Goal: Transaction & Acquisition: Purchase product/service

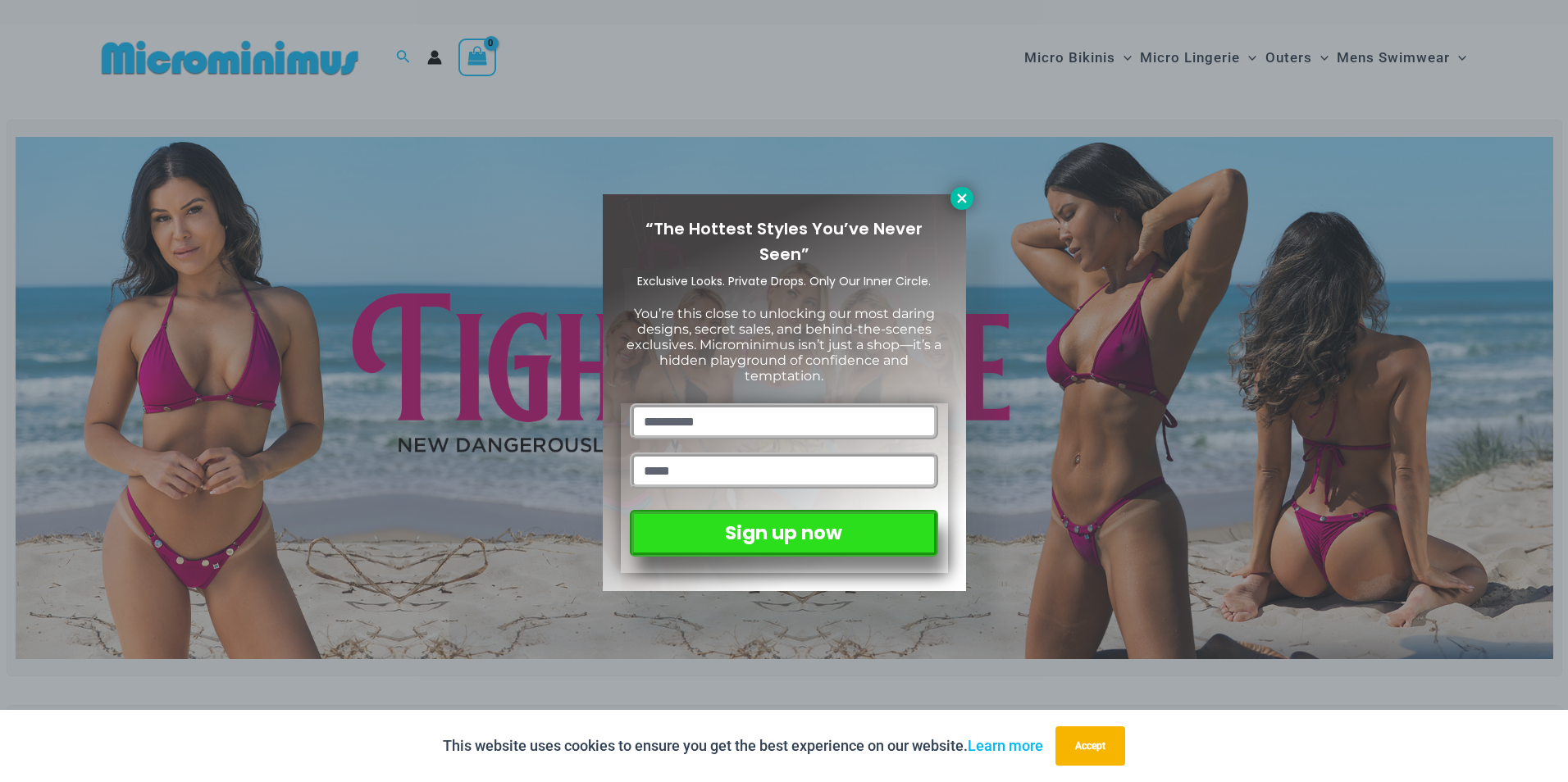
click at [959, 201] on icon at bounding box center [961, 198] width 9 height 9
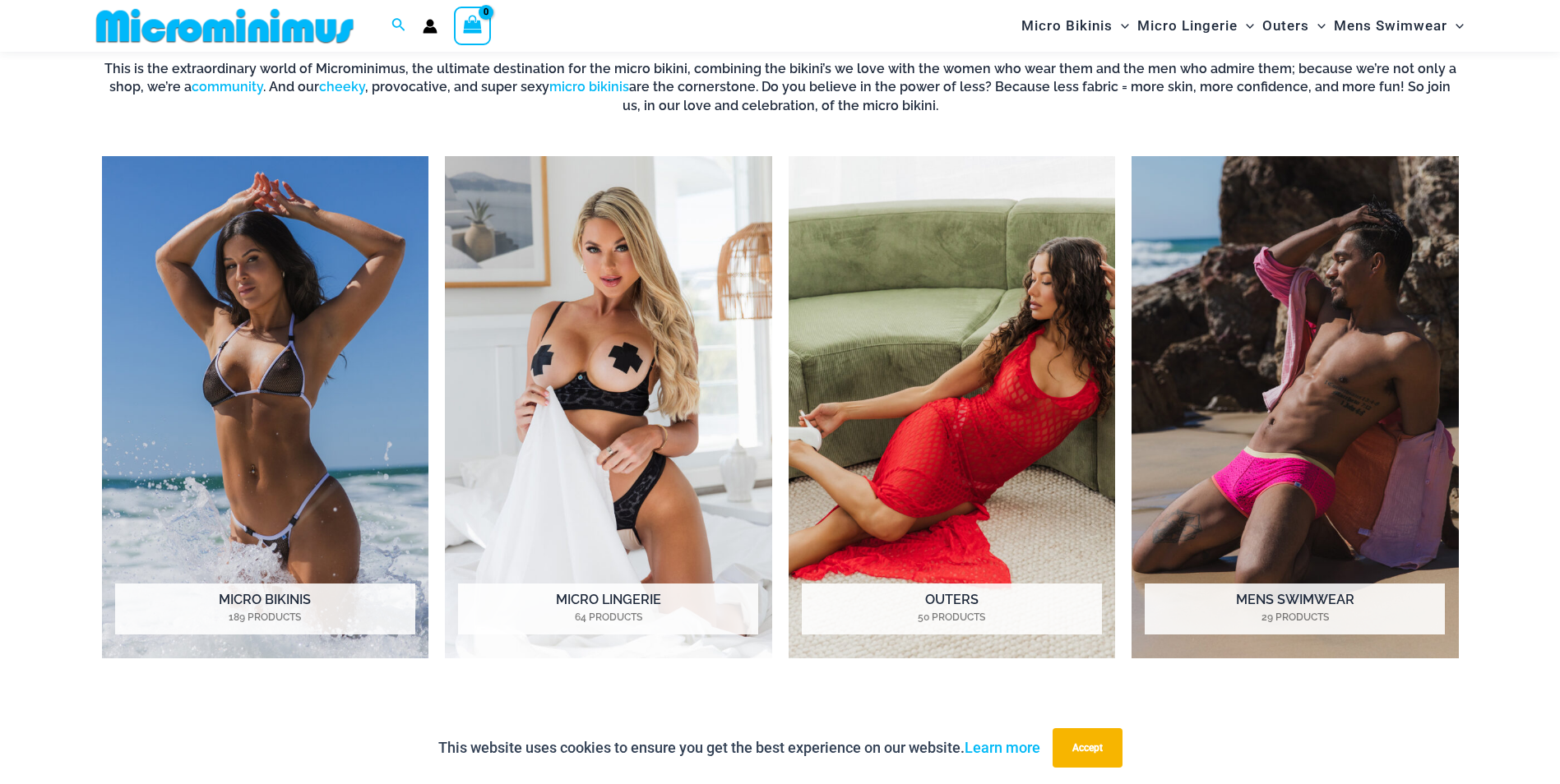
scroll to position [1417, 0]
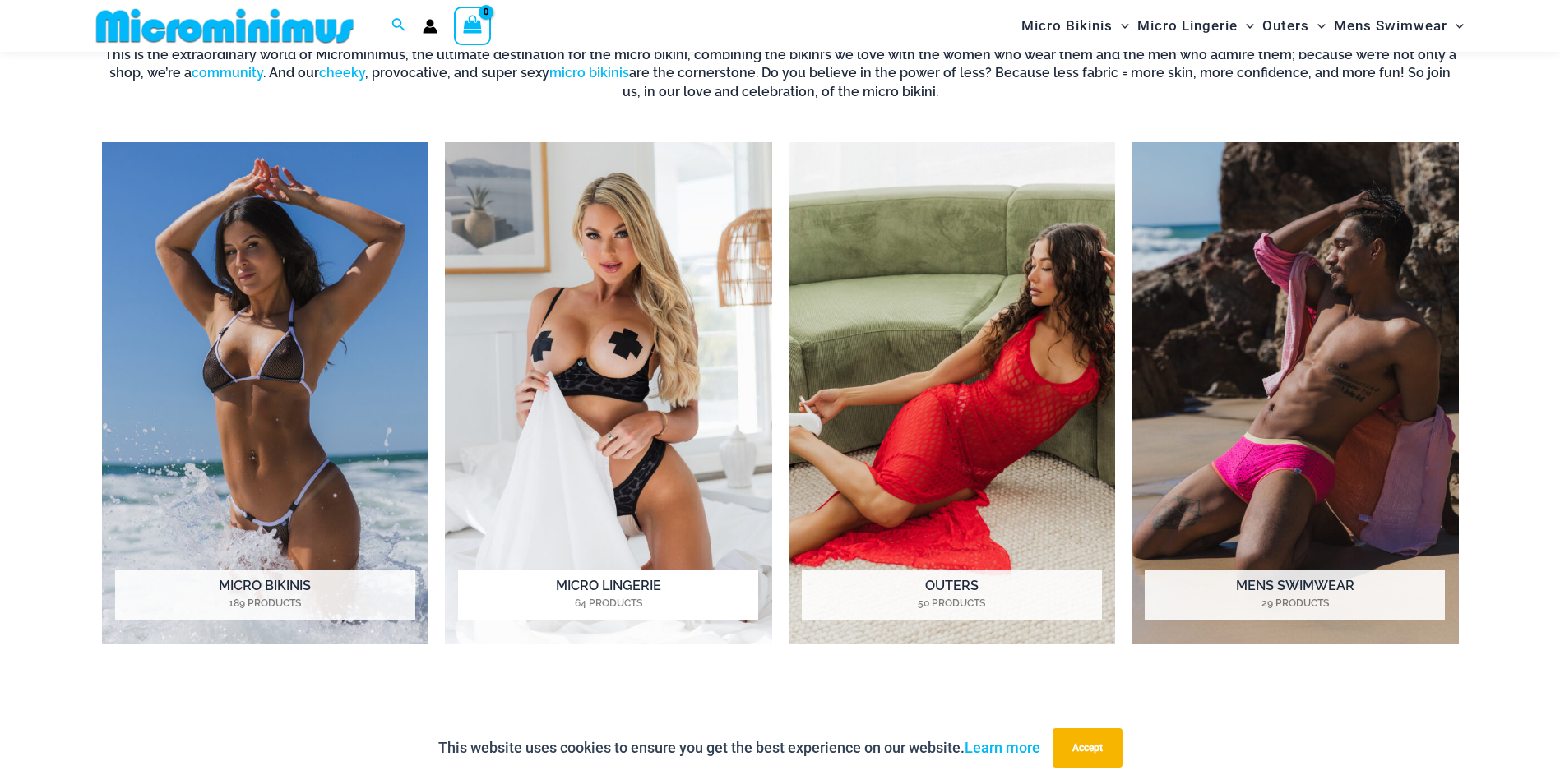
click at [650, 384] on img "Visit product category Micro Lingerie" at bounding box center [608, 393] width 327 height 502
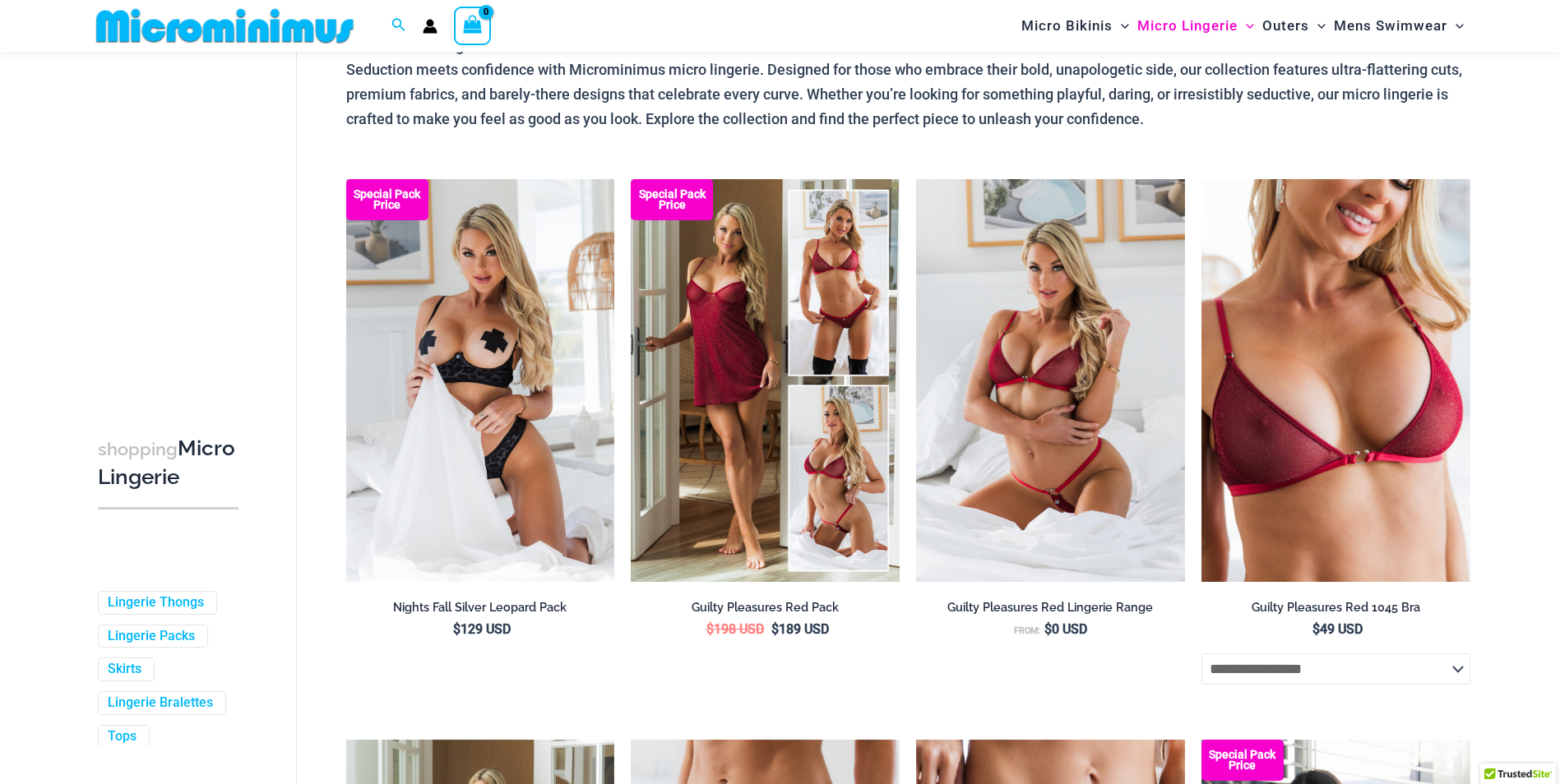
scroll to position [104, 0]
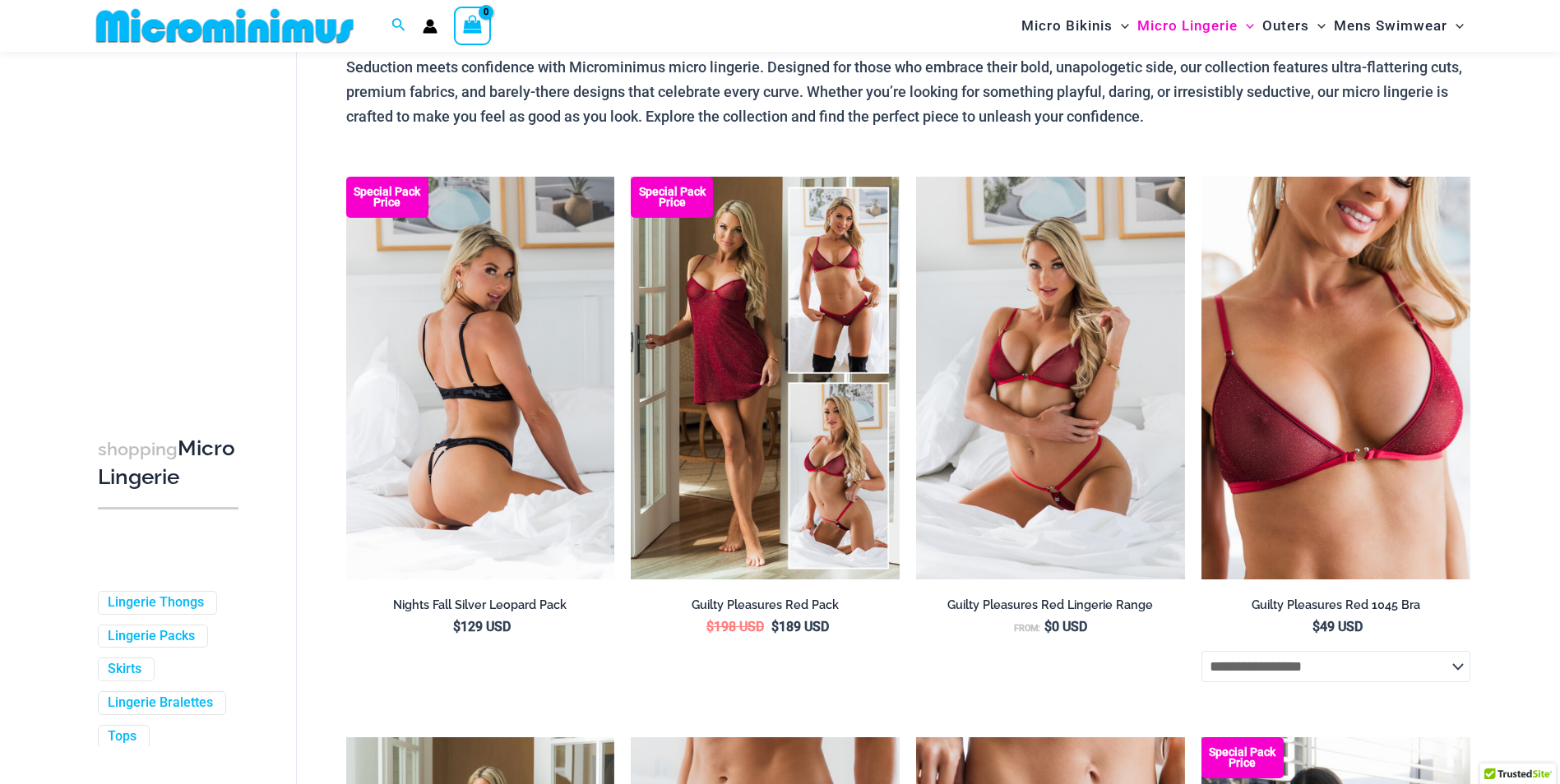
click at [558, 376] on img at bounding box center [480, 378] width 269 height 403
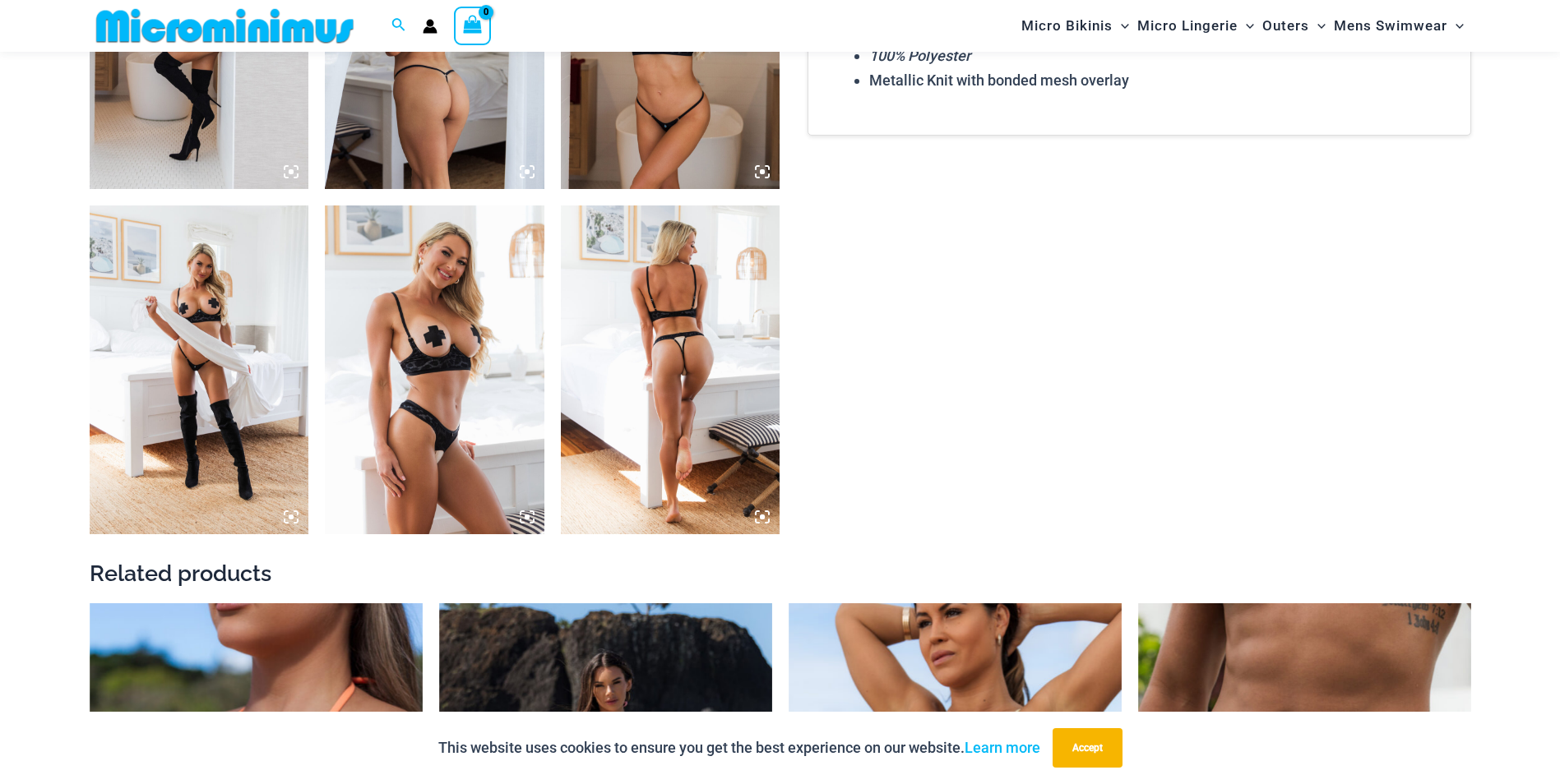
scroll to position [2385, 0]
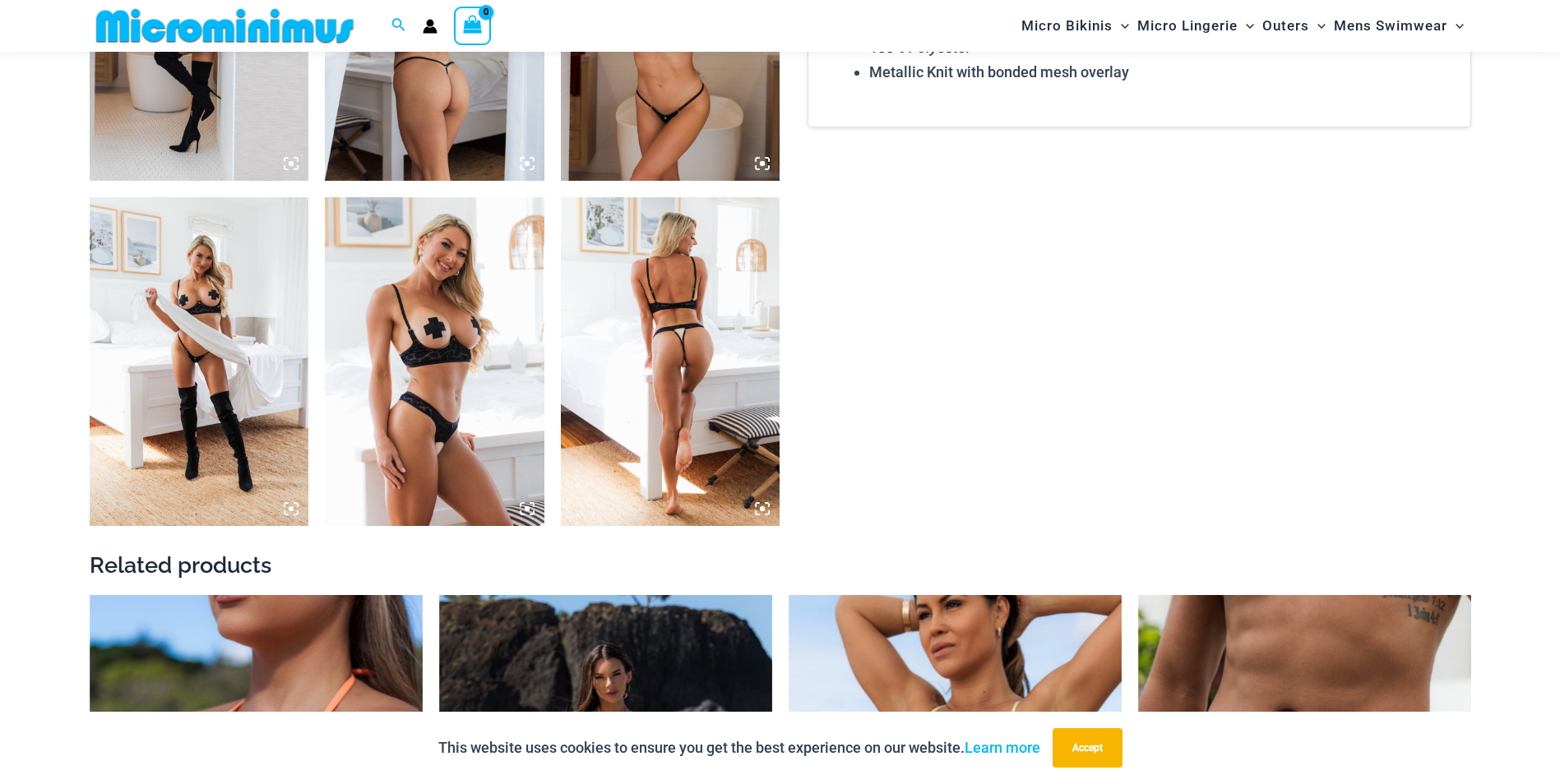
click at [686, 344] on img at bounding box center [671, 362] width 220 height 329
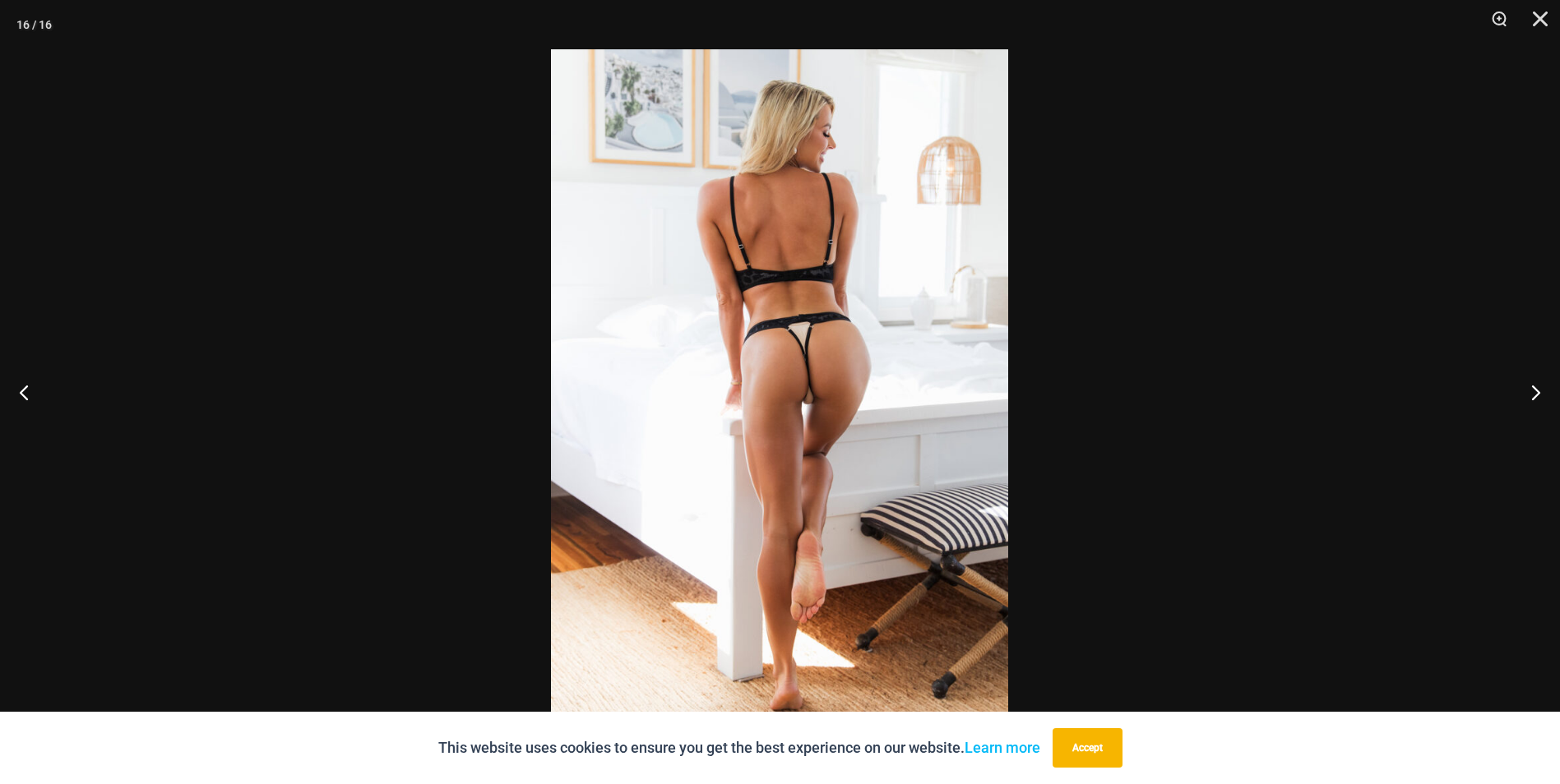
click at [795, 364] on img at bounding box center [780, 392] width 457 height 686
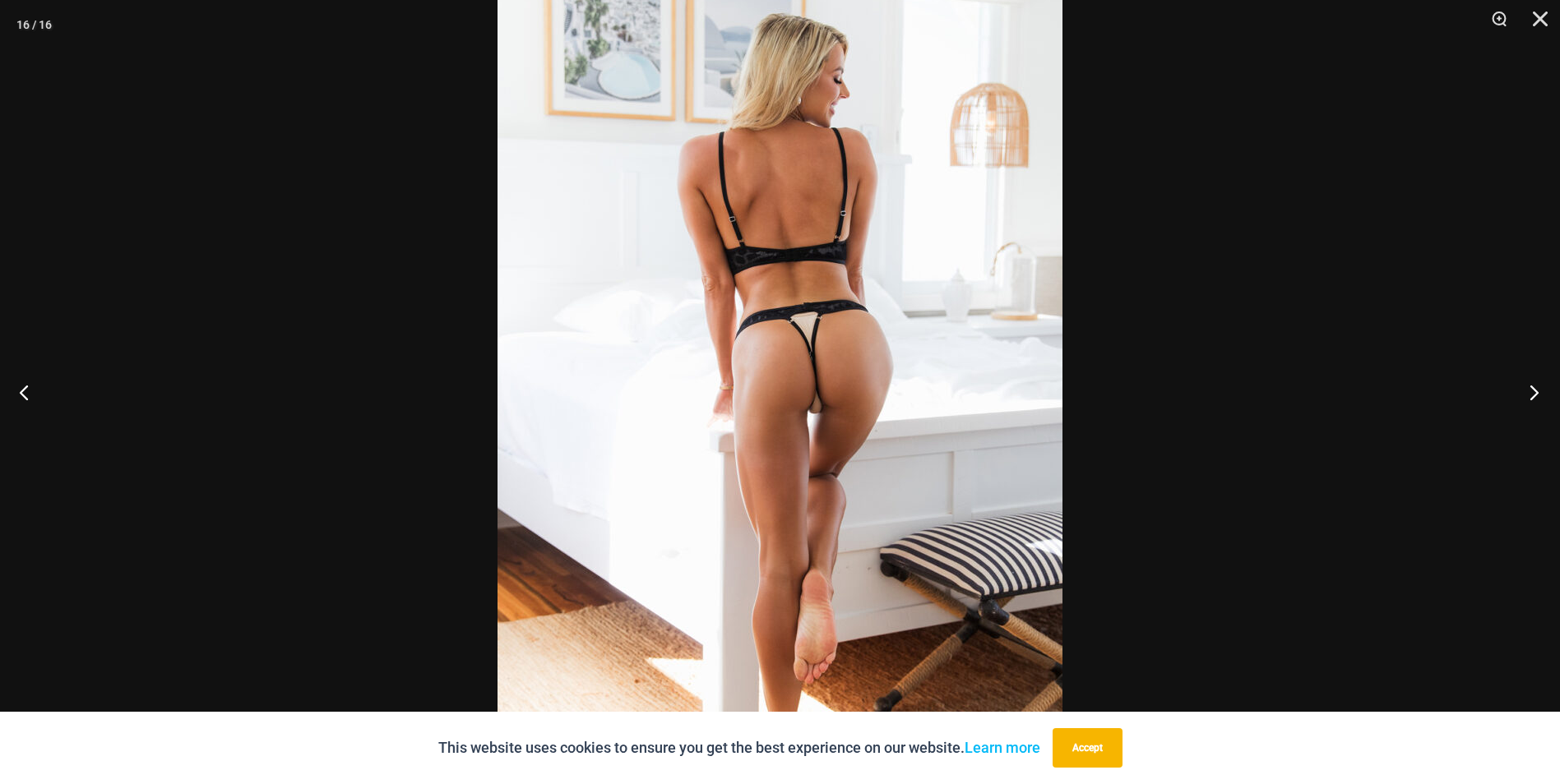
click at [1529, 394] on button "Next" at bounding box center [1529, 392] width 62 height 82
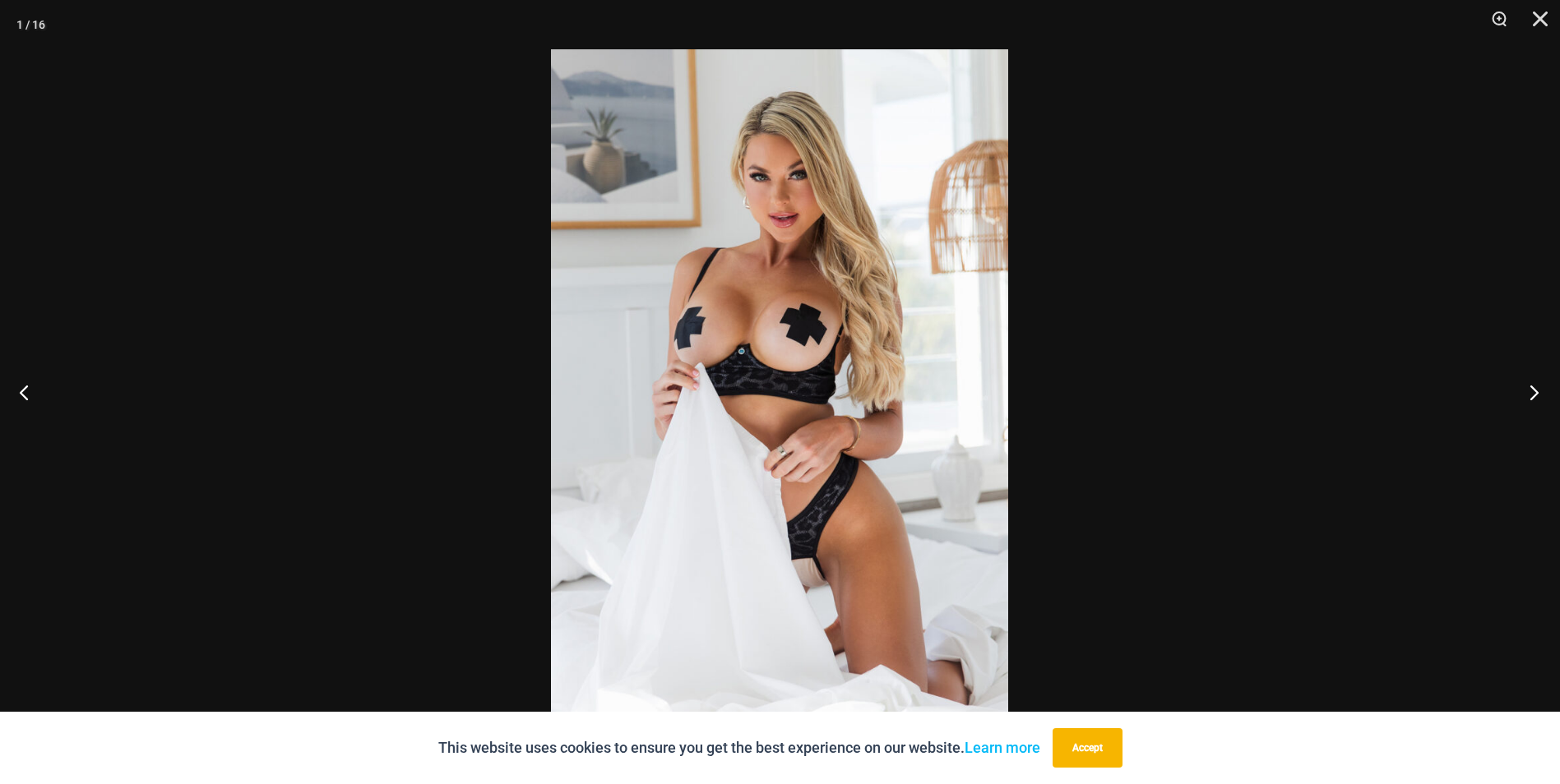
click at [1529, 394] on button "Next" at bounding box center [1529, 392] width 62 height 82
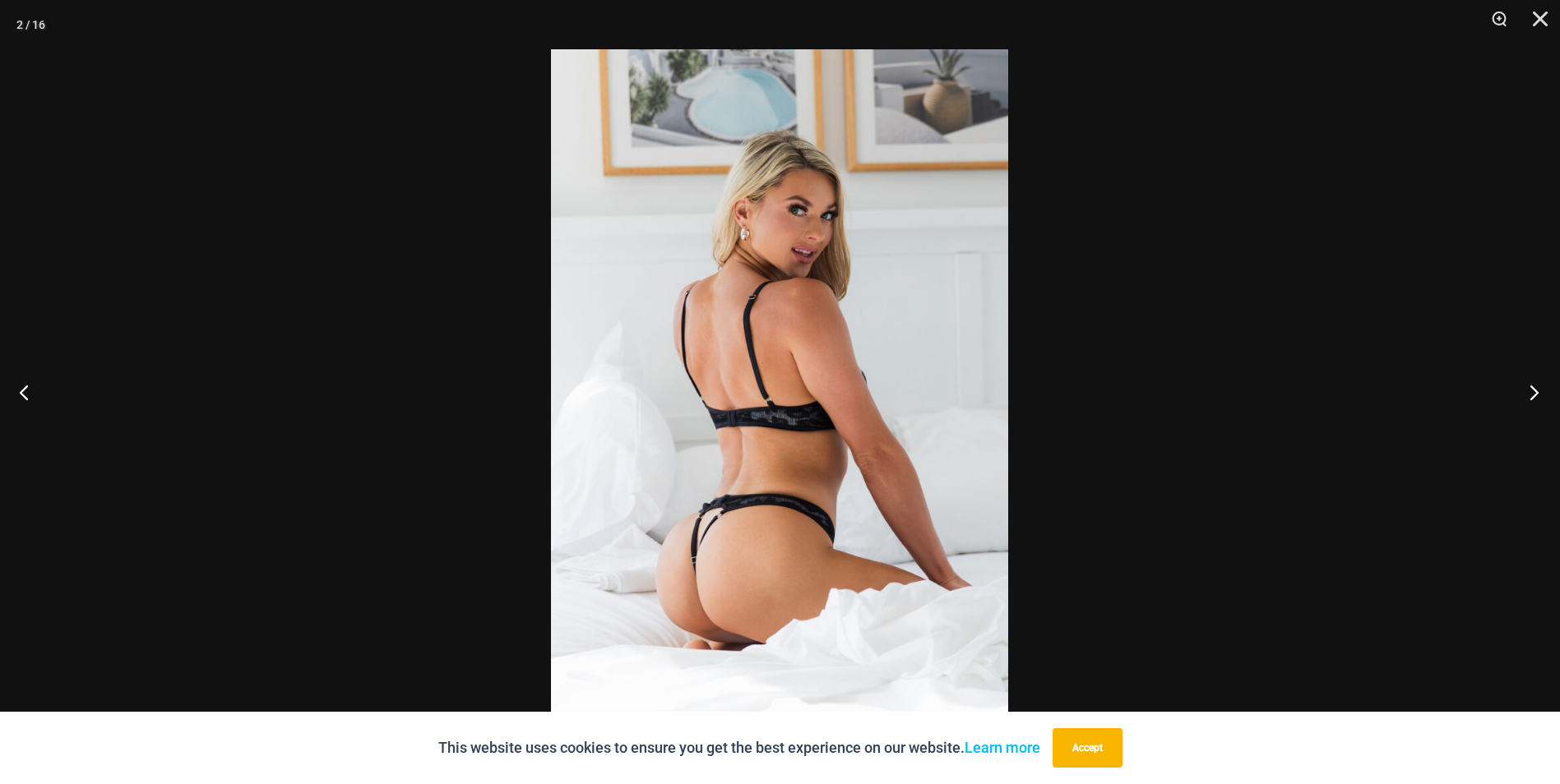
click at [1529, 394] on button "Next" at bounding box center [1529, 392] width 62 height 82
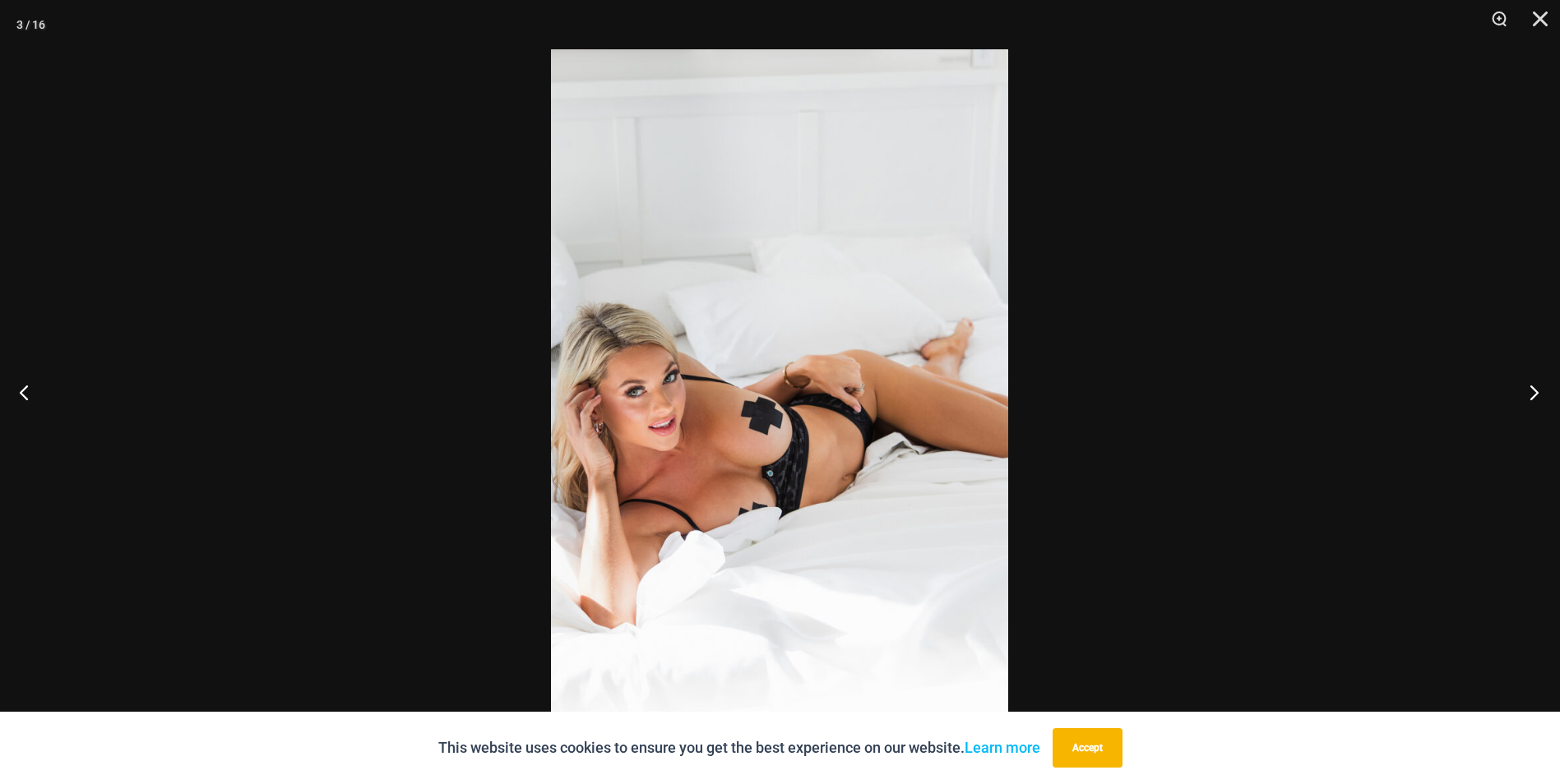
click at [1529, 394] on button "Next" at bounding box center [1529, 392] width 62 height 82
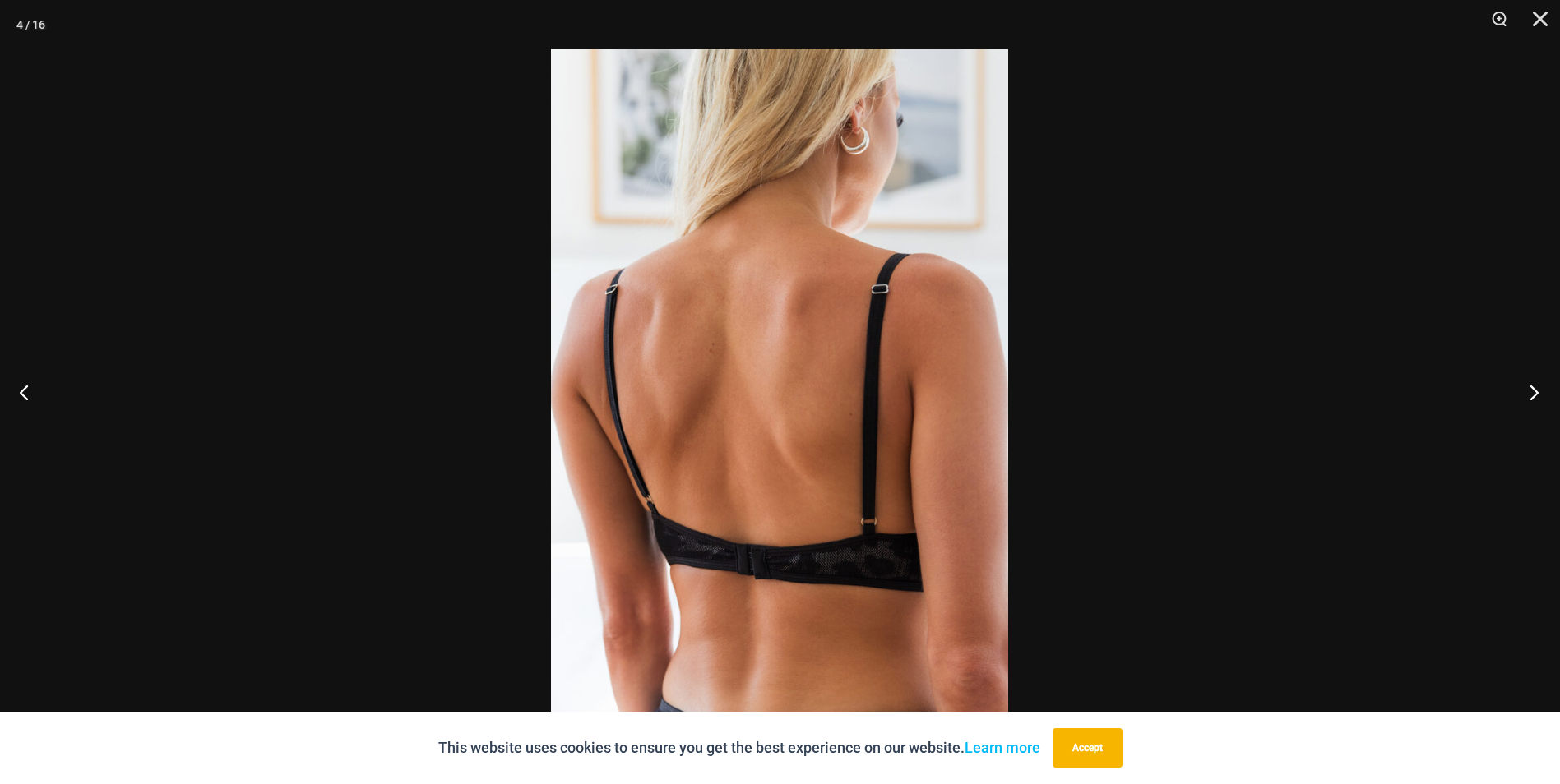
click at [1529, 394] on button "Next" at bounding box center [1529, 392] width 62 height 82
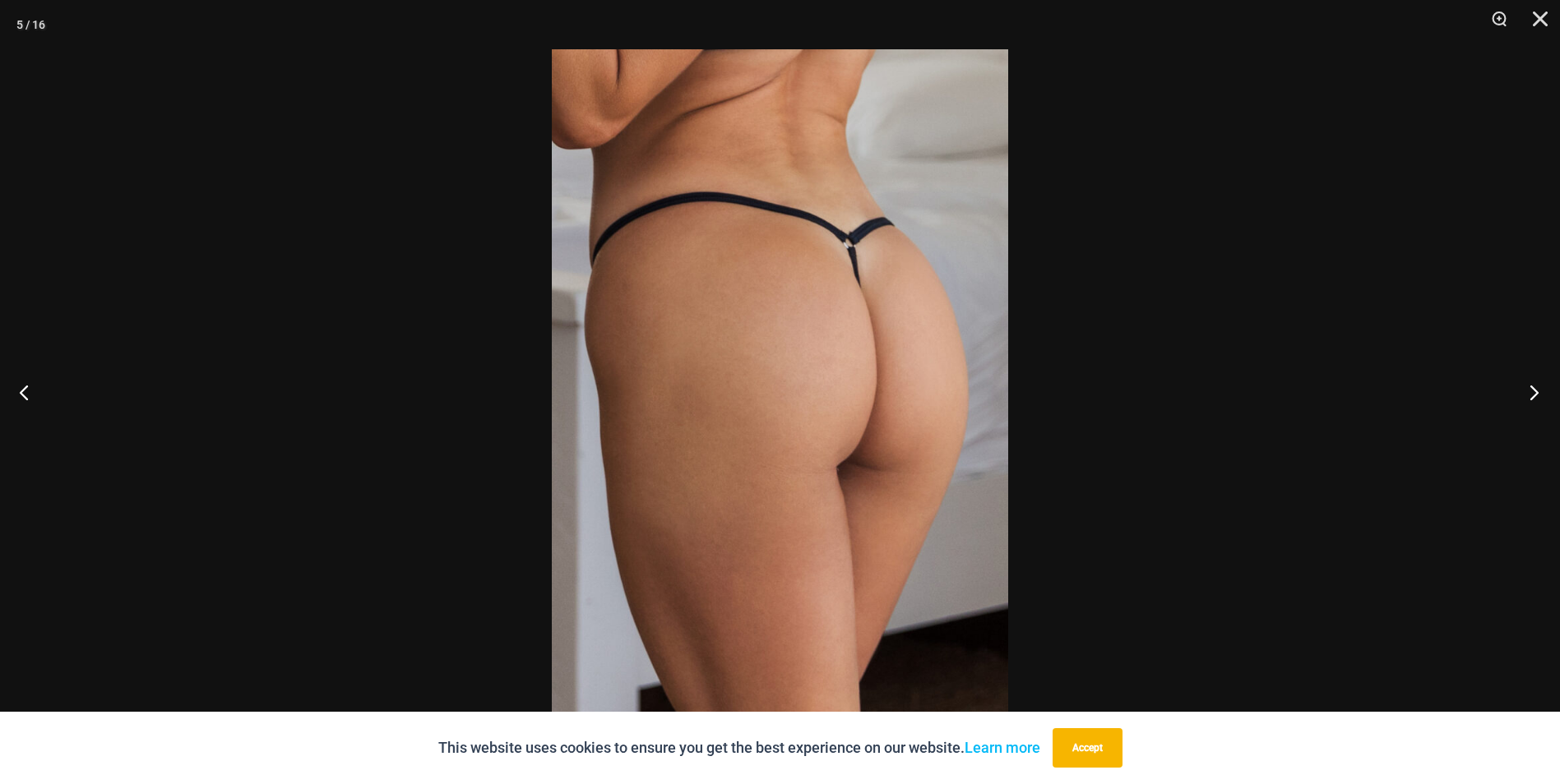
click at [1529, 394] on button "Next" at bounding box center [1529, 392] width 62 height 82
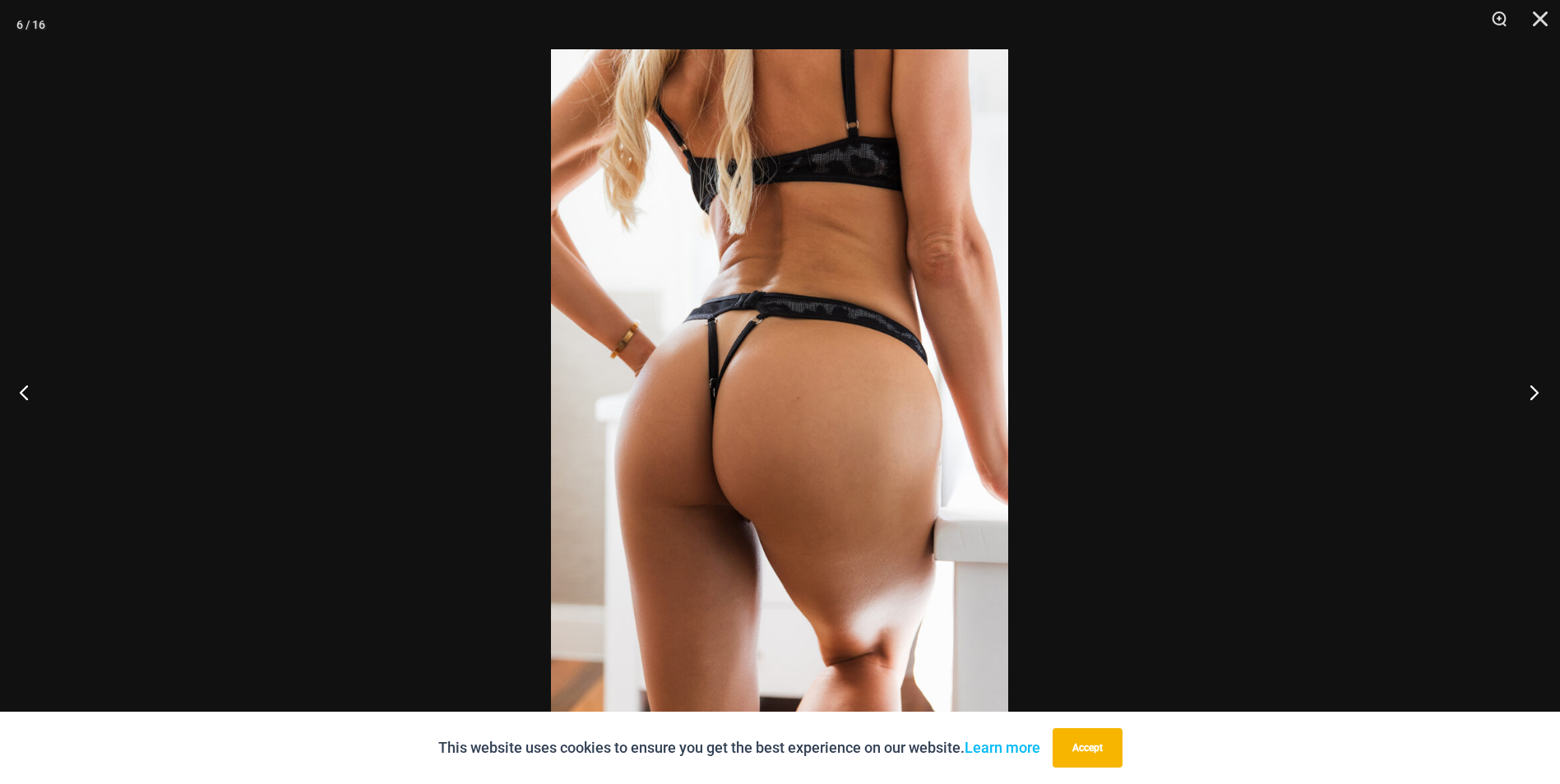
click at [1529, 394] on button "Next" at bounding box center [1529, 392] width 62 height 82
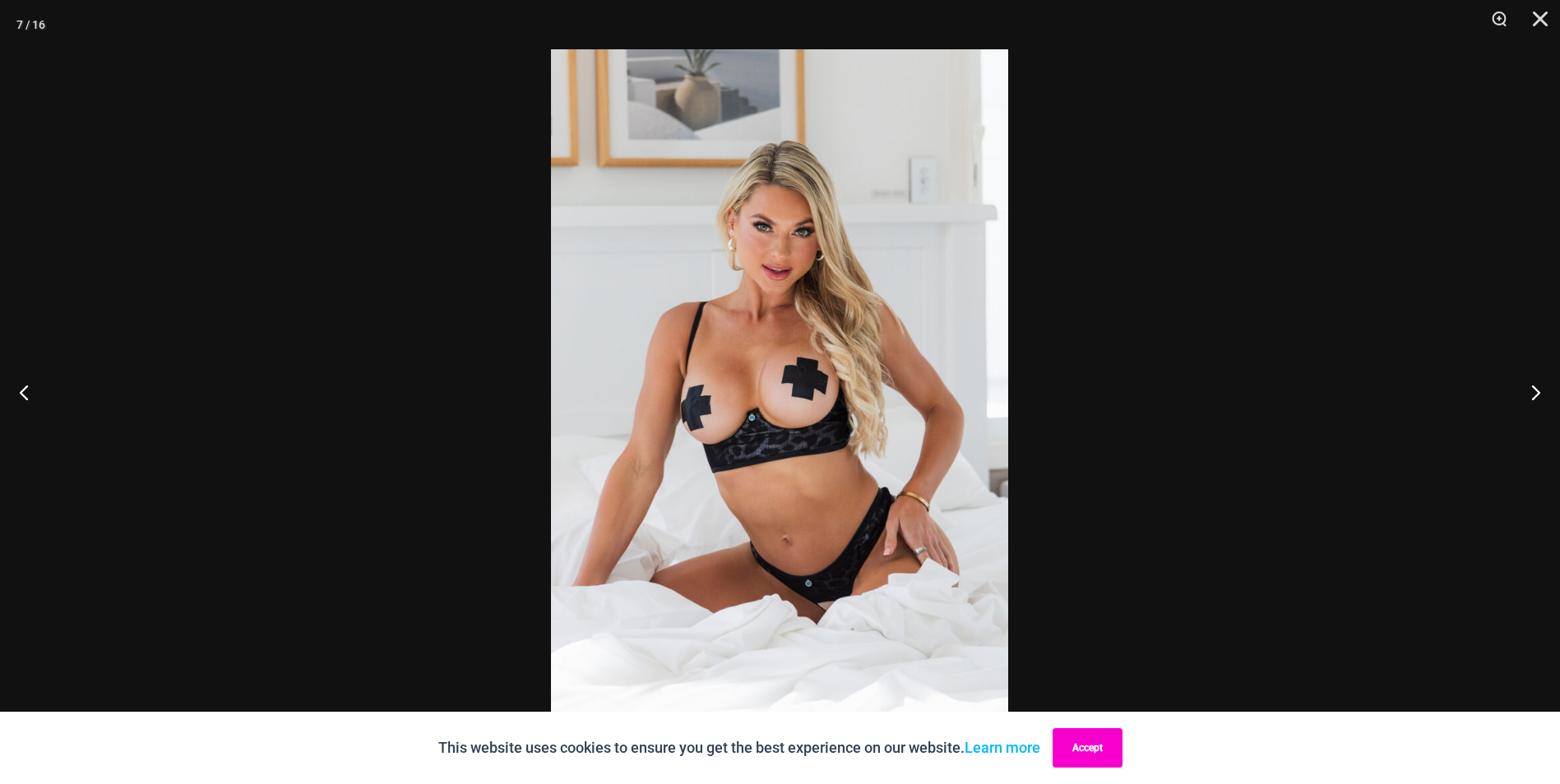
click at [1099, 738] on button "Accept" at bounding box center [1087, 747] width 70 height 39
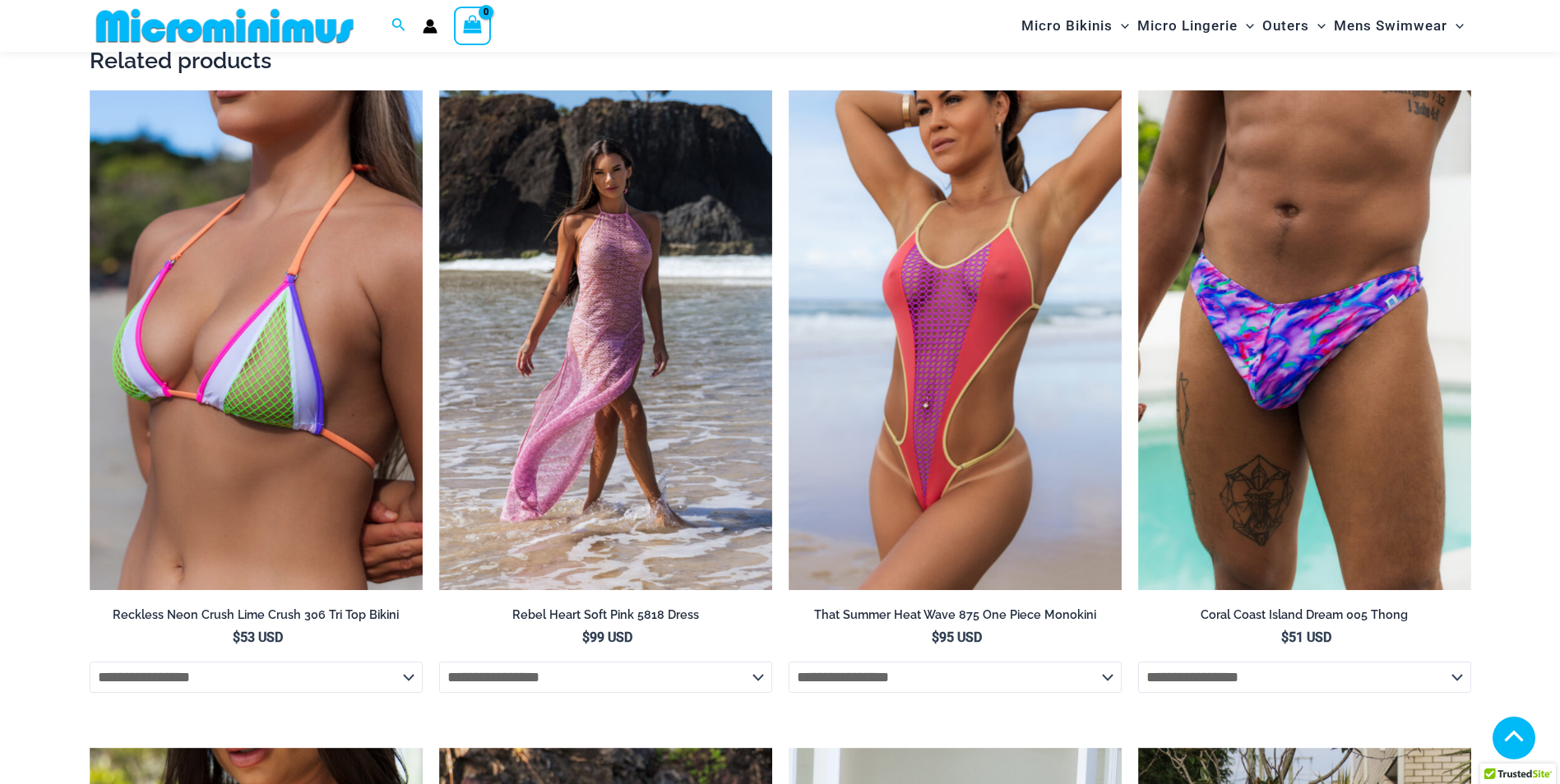
scroll to position [2890, 0]
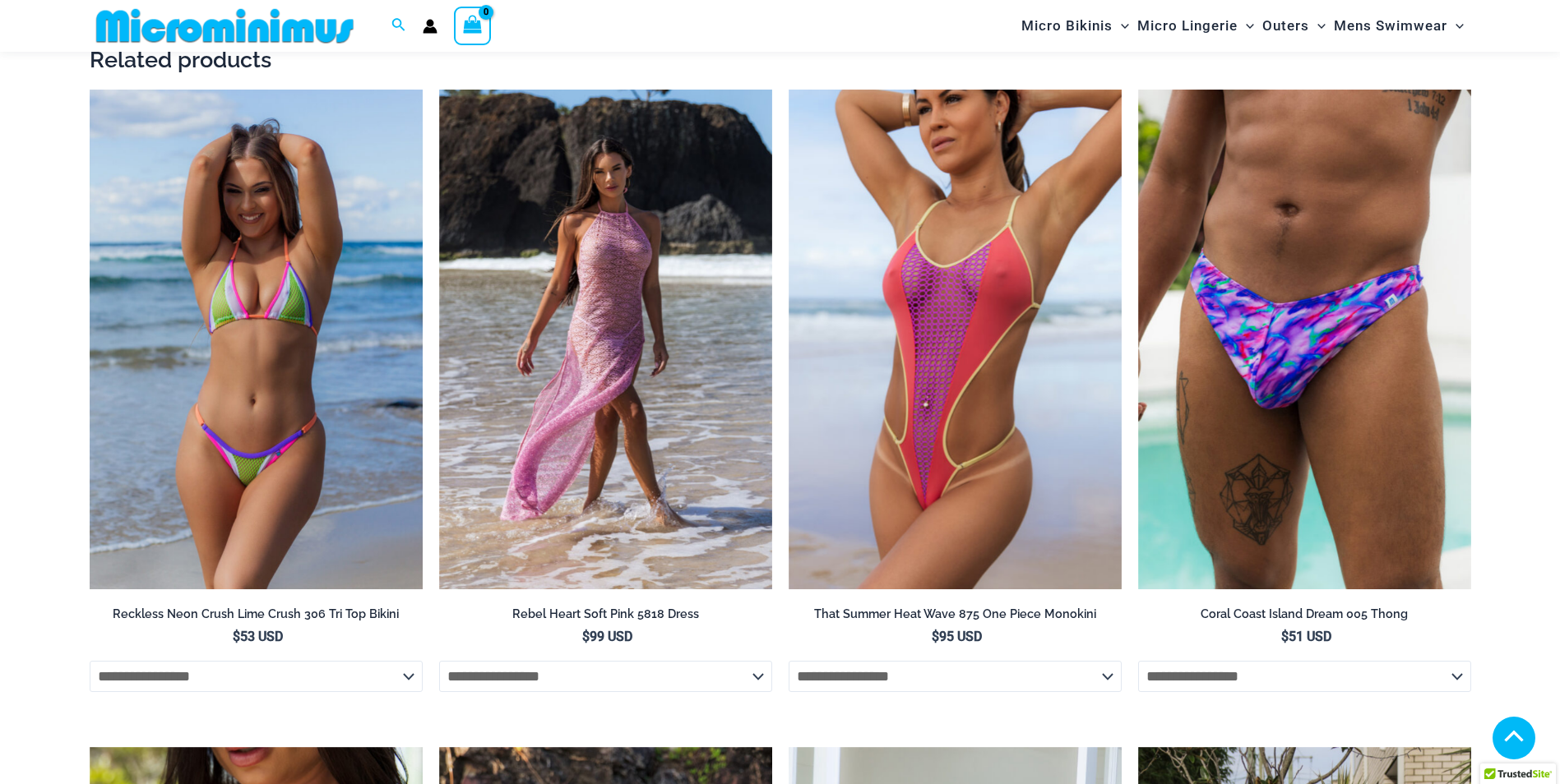
click at [375, 310] on img at bounding box center [256, 339] width 333 height 500
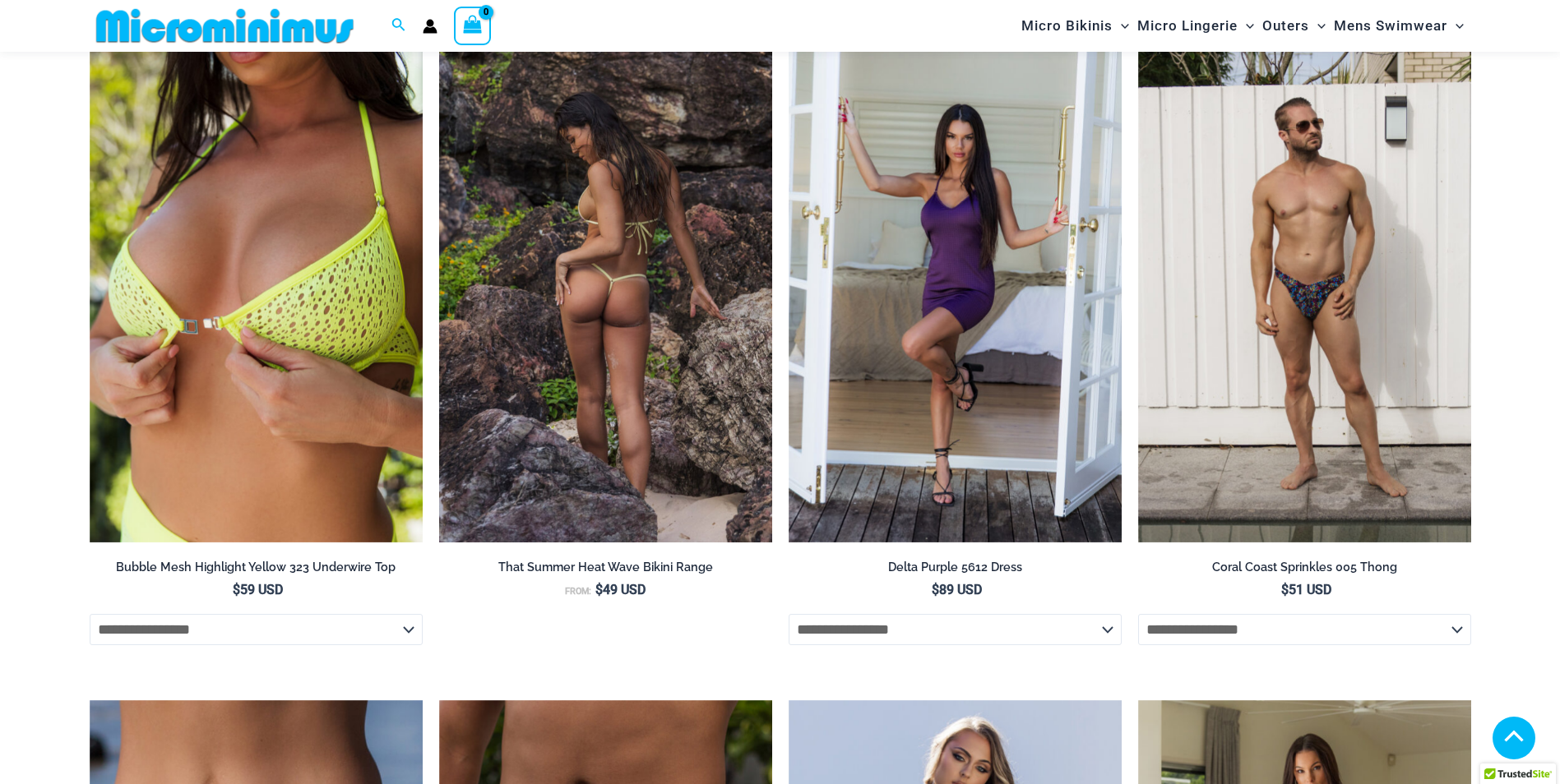
scroll to position [3594, 0]
click at [610, 271] on img at bounding box center [605, 293] width 333 height 500
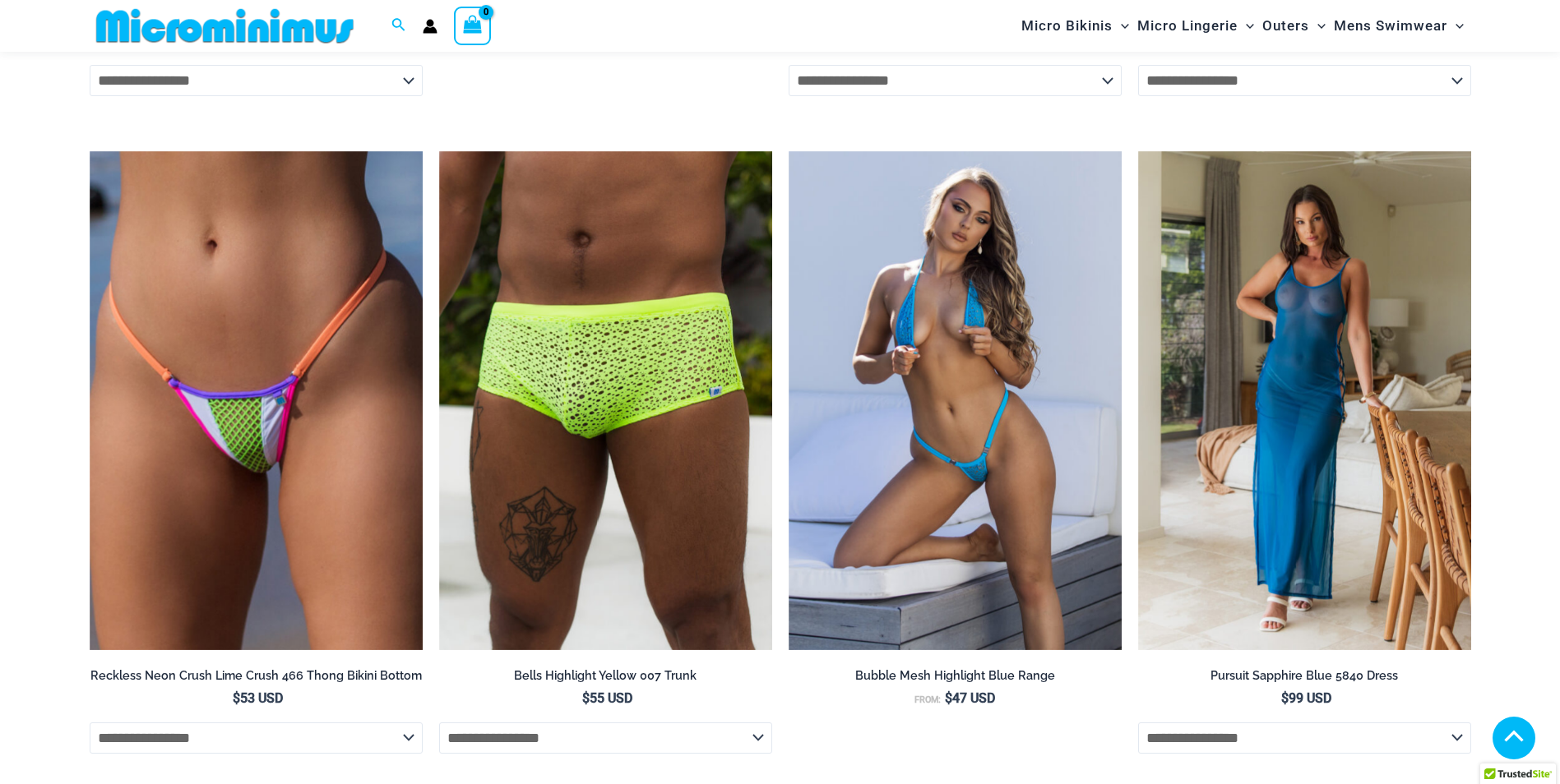
scroll to position [4143, 0]
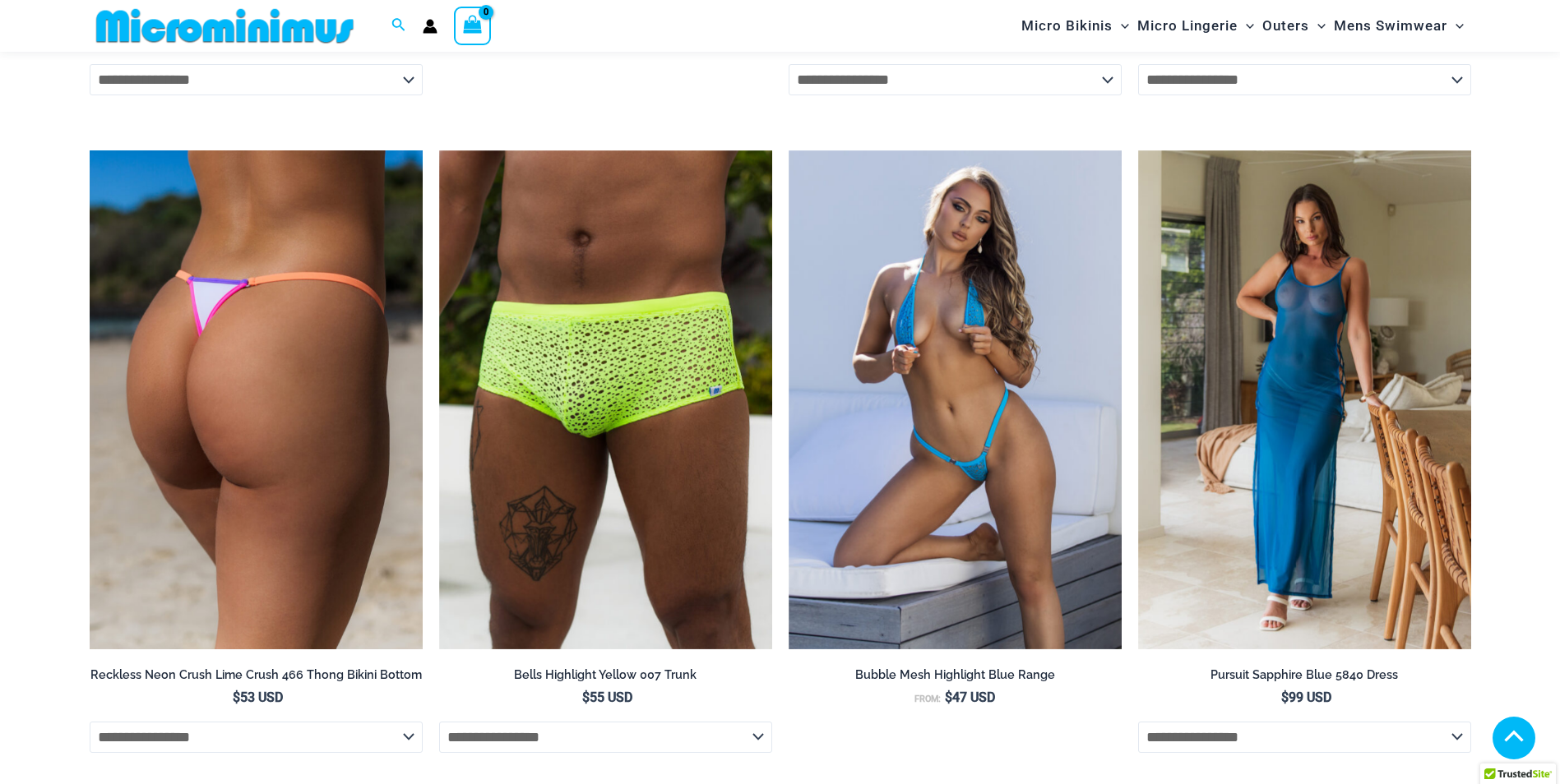
click at [241, 416] on img at bounding box center [256, 400] width 333 height 500
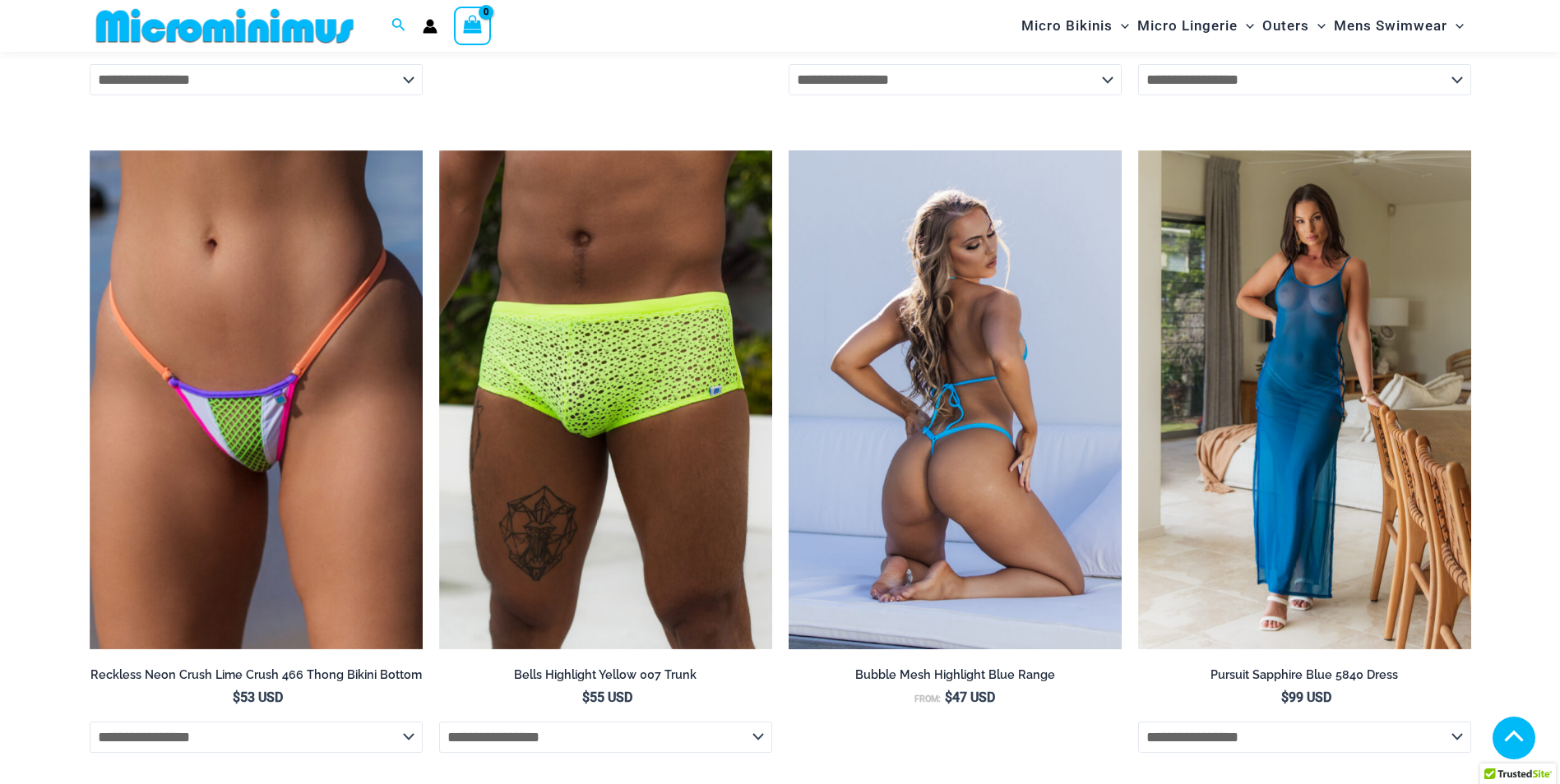
click at [935, 480] on img at bounding box center [955, 400] width 333 height 500
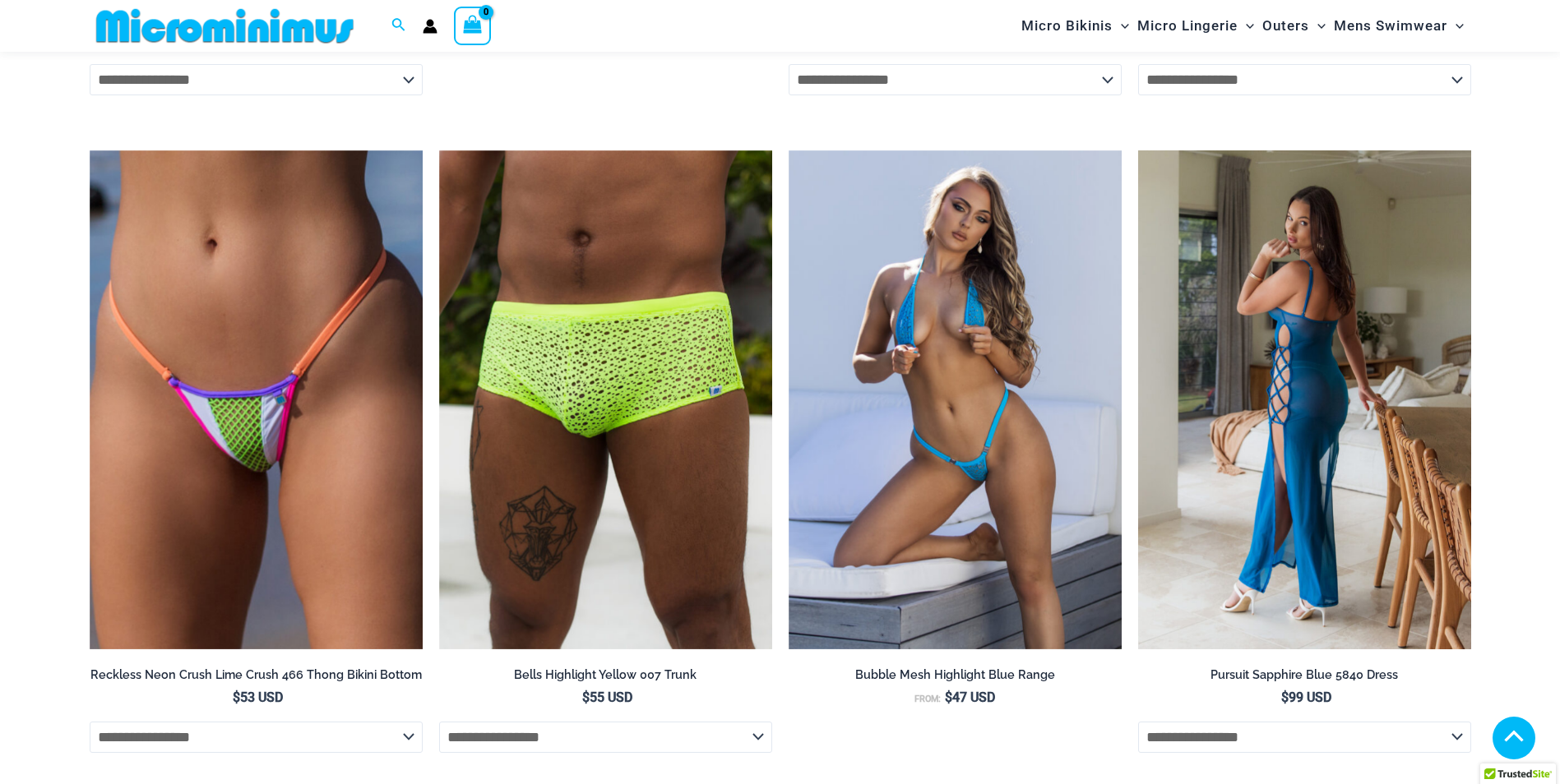
click at [1391, 363] on img at bounding box center [1304, 400] width 333 height 500
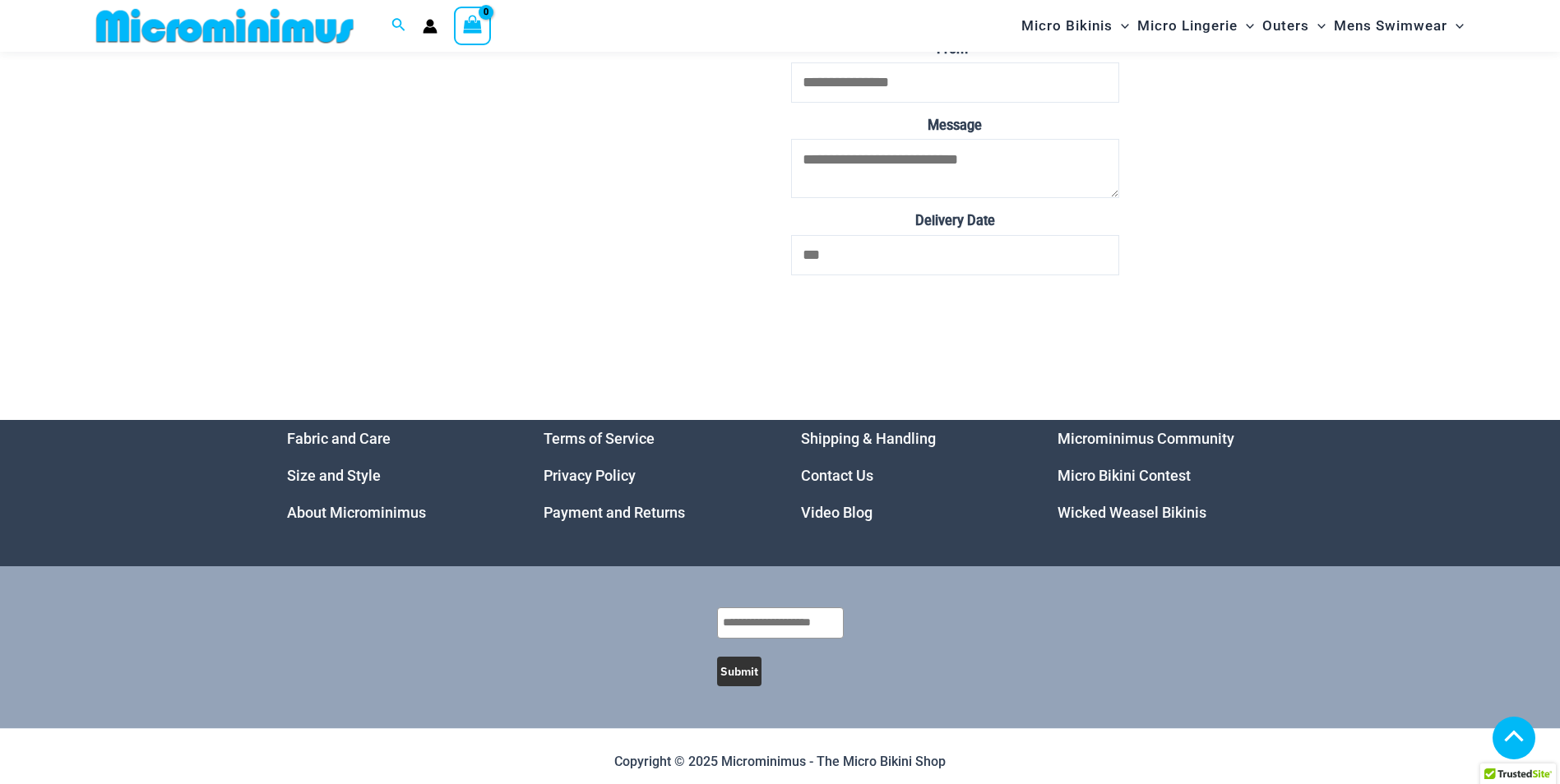
scroll to position [6257, 0]
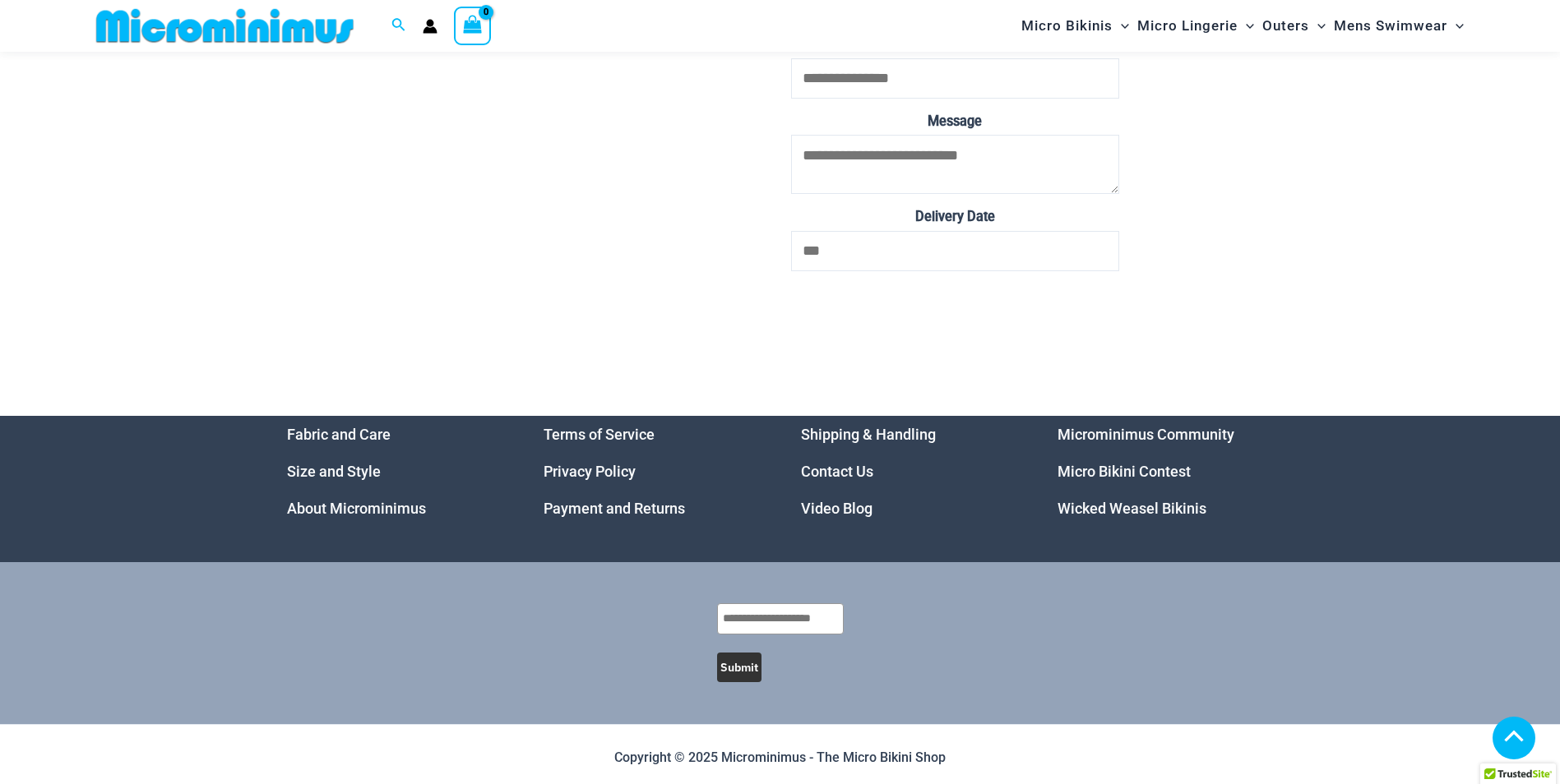
click at [1109, 480] on link "Micro Bikini Contest" at bounding box center [1123, 471] width 133 height 17
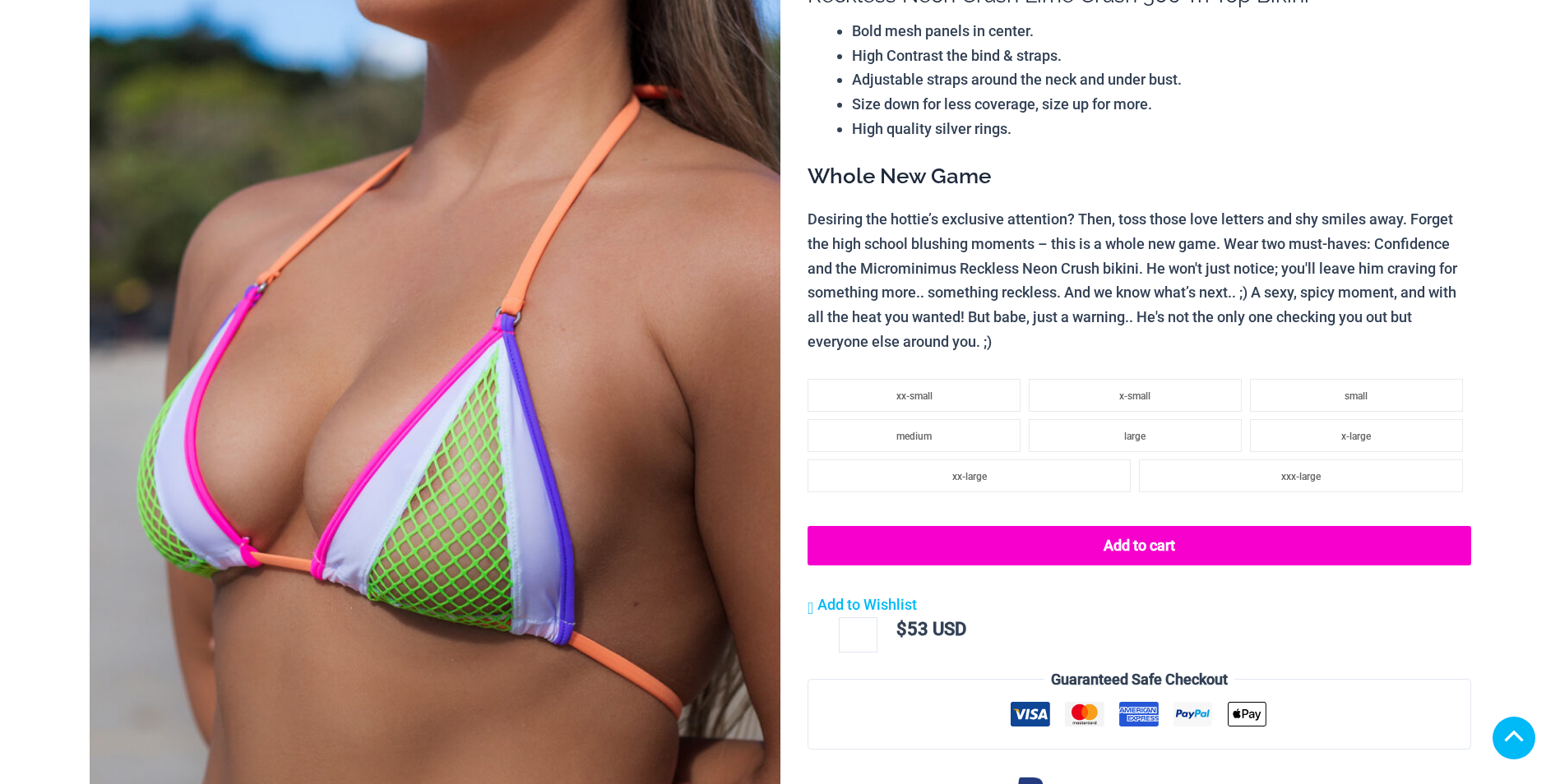
scroll to position [511, 0]
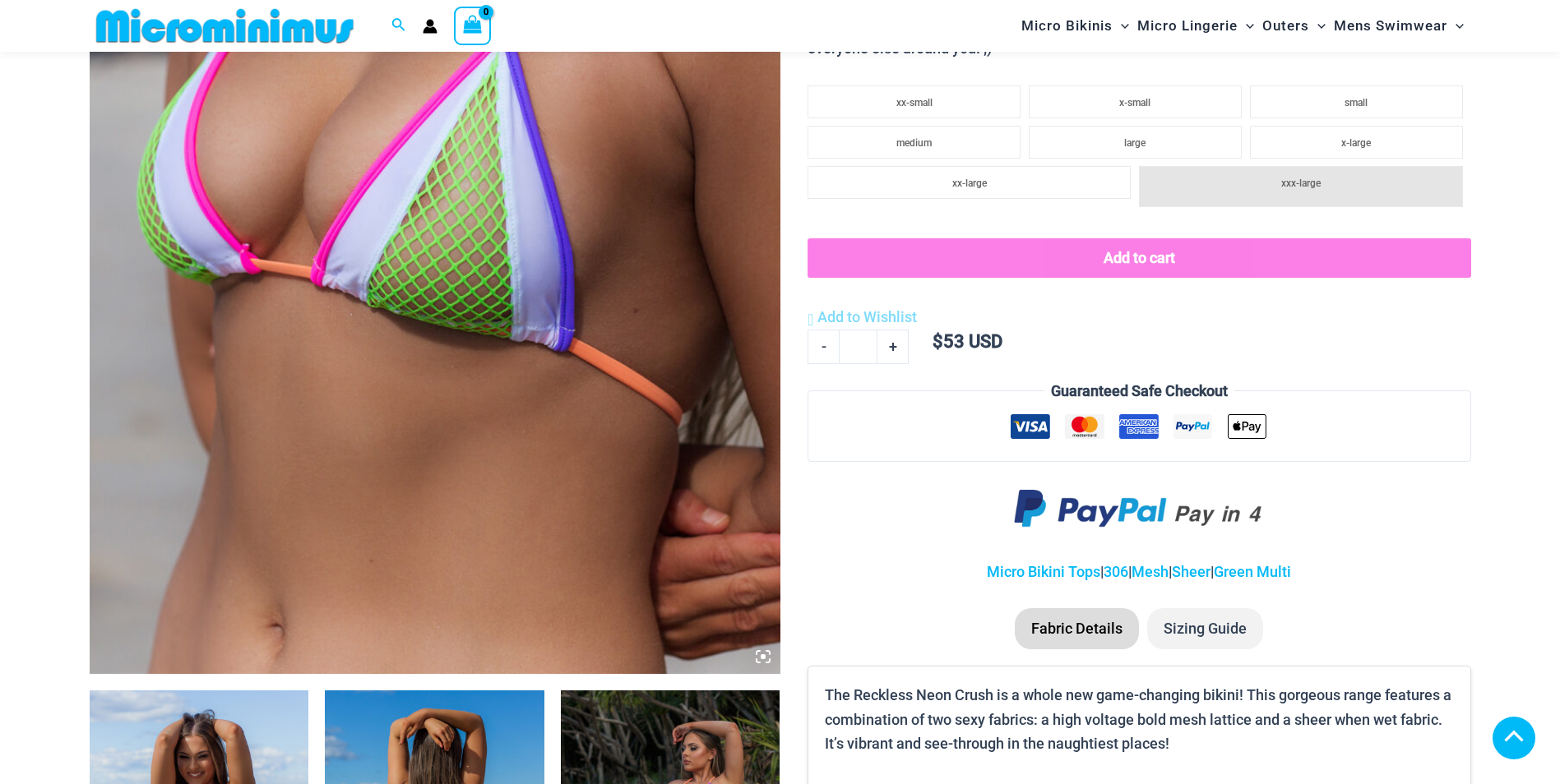
drag, startPoint x: 232, startPoint y: 338, endPoint x: 281, endPoint y: 331, distance: 49.5
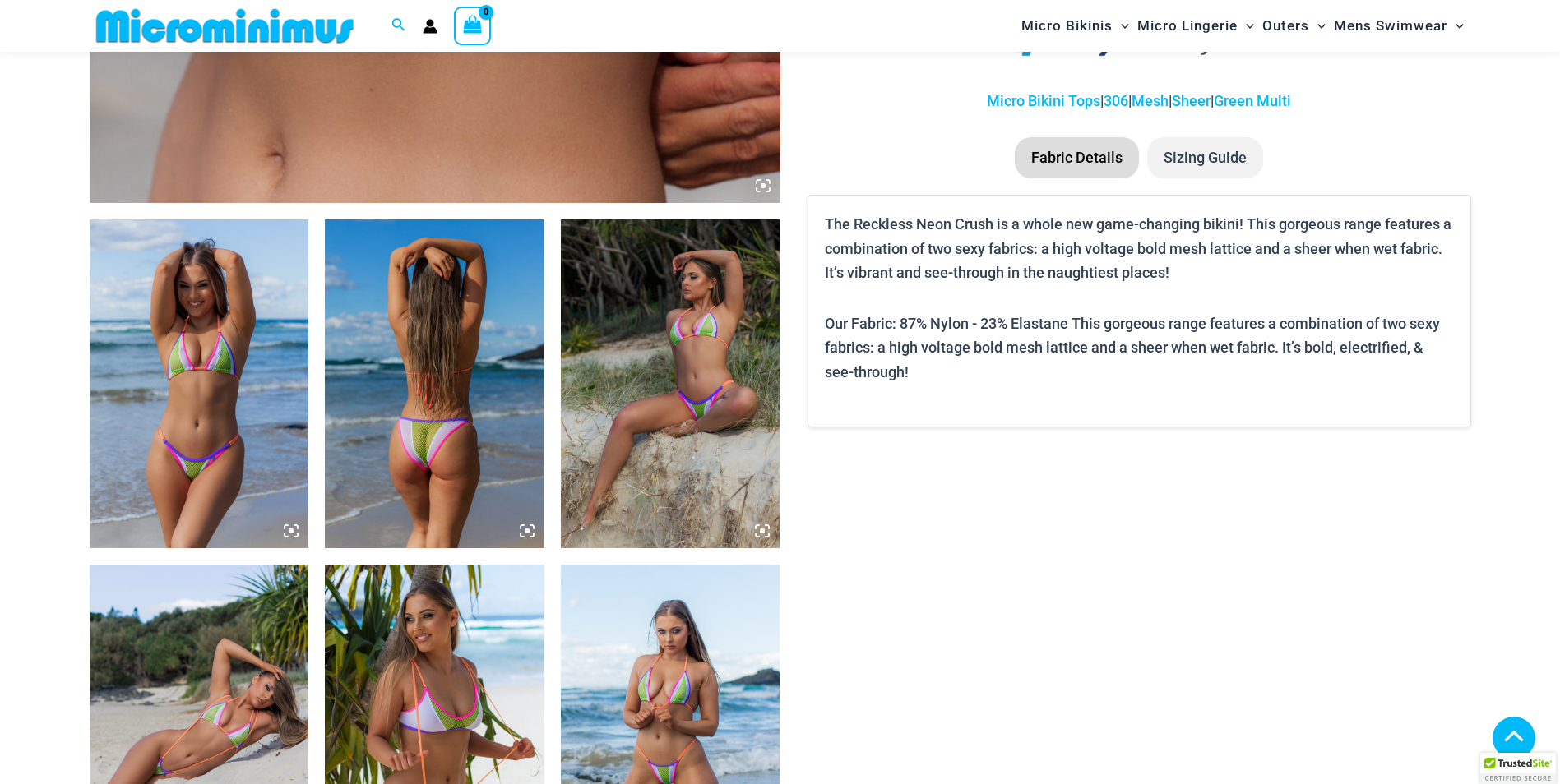
click at [235, 379] on img at bounding box center [199, 384] width 220 height 329
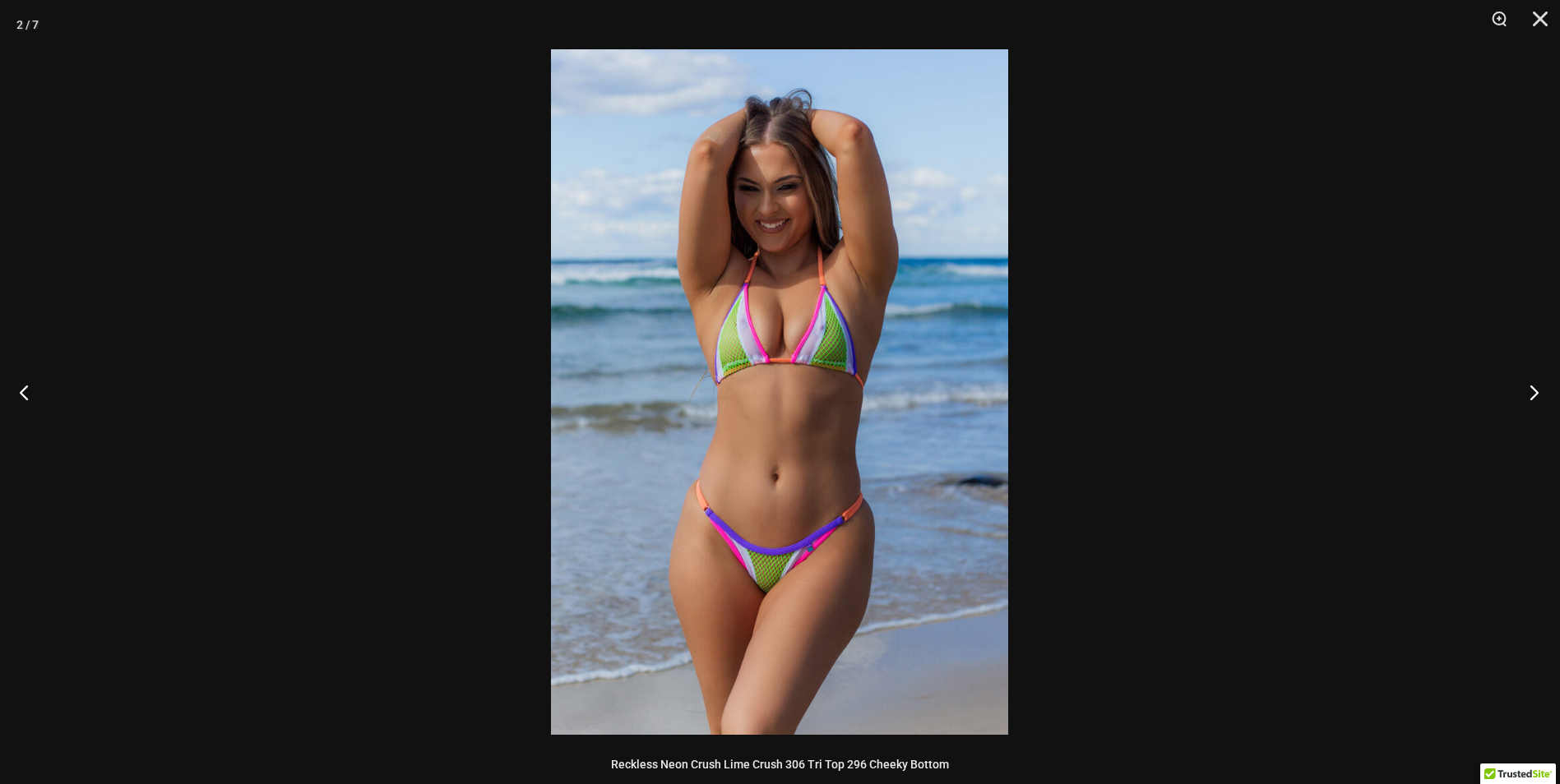
click at [1532, 393] on button "Next" at bounding box center [1529, 392] width 62 height 82
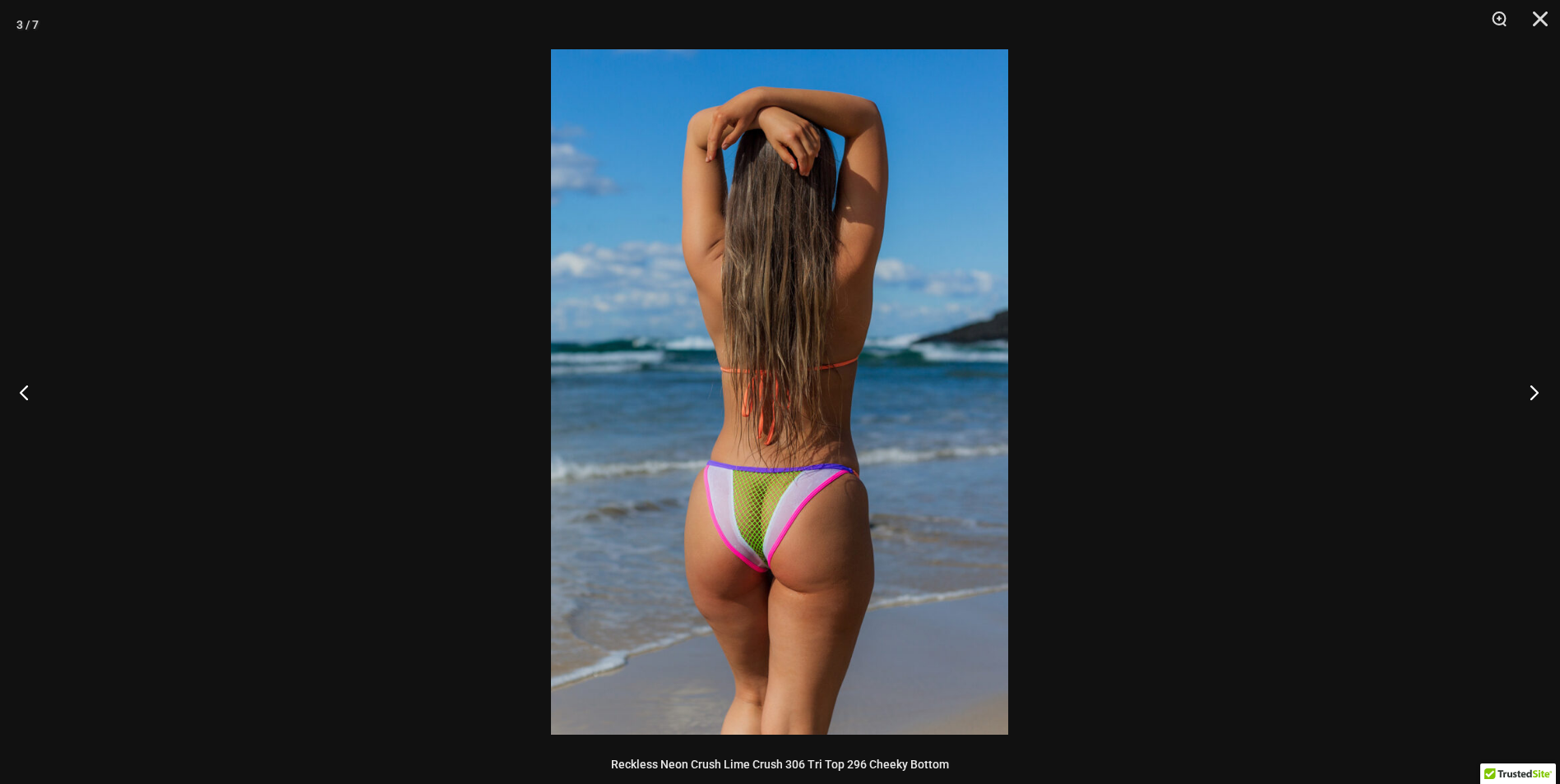
click at [1532, 393] on button "Next" at bounding box center [1529, 392] width 62 height 82
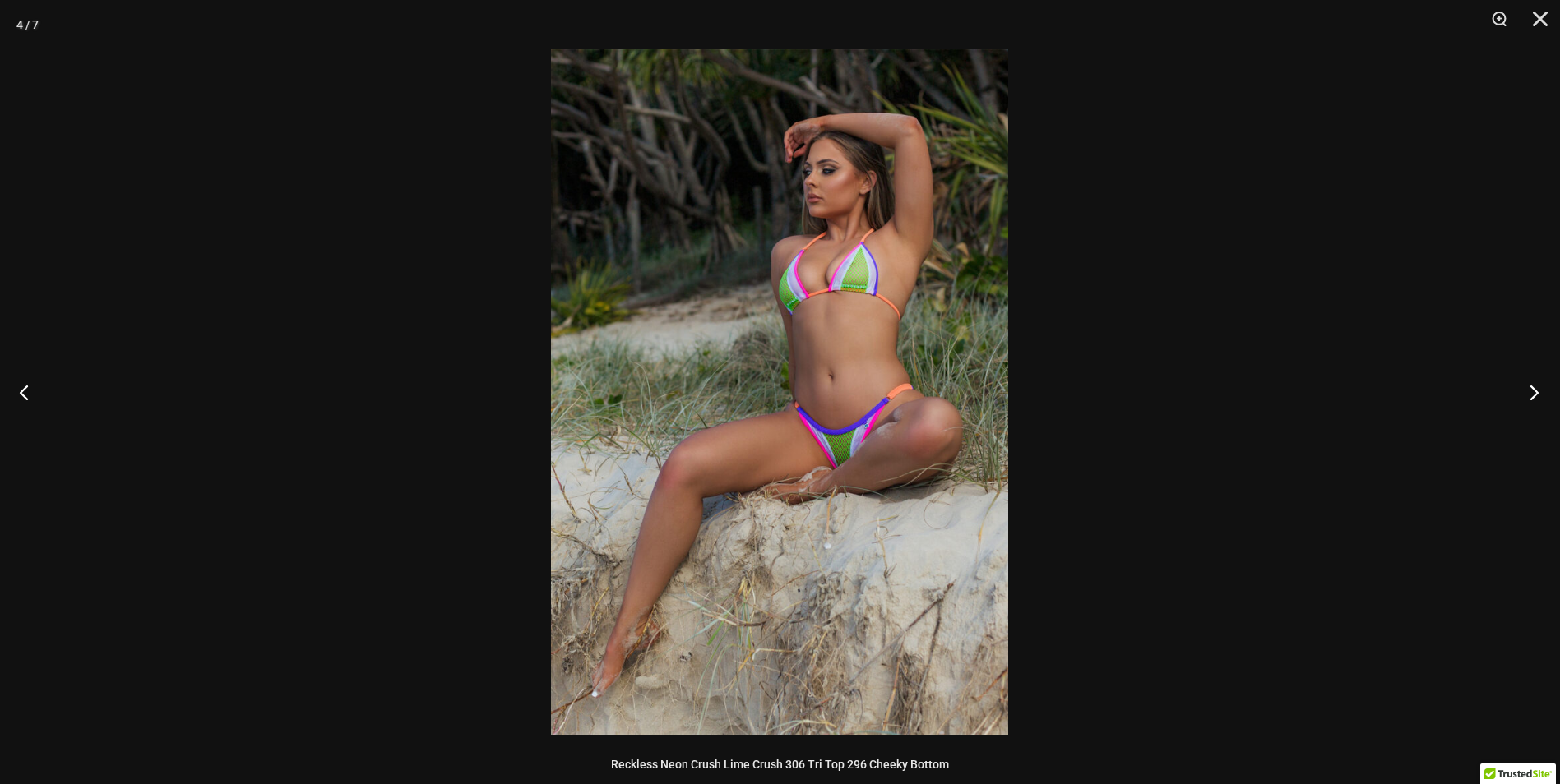
click at [1532, 393] on button "Next" at bounding box center [1529, 392] width 62 height 82
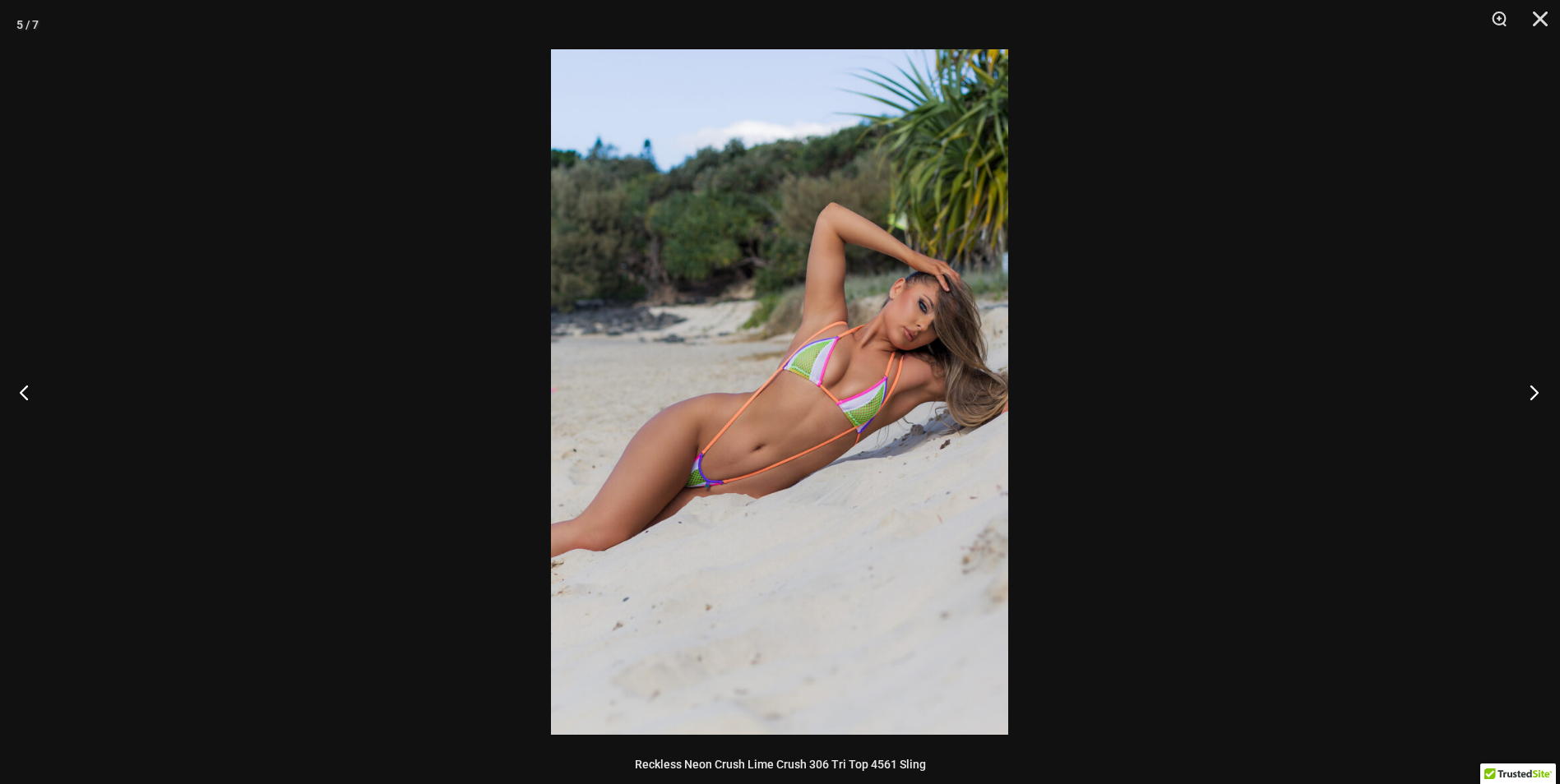
click at [1532, 393] on button "Next" at bounding box center [1529, 392] width 62 height 82
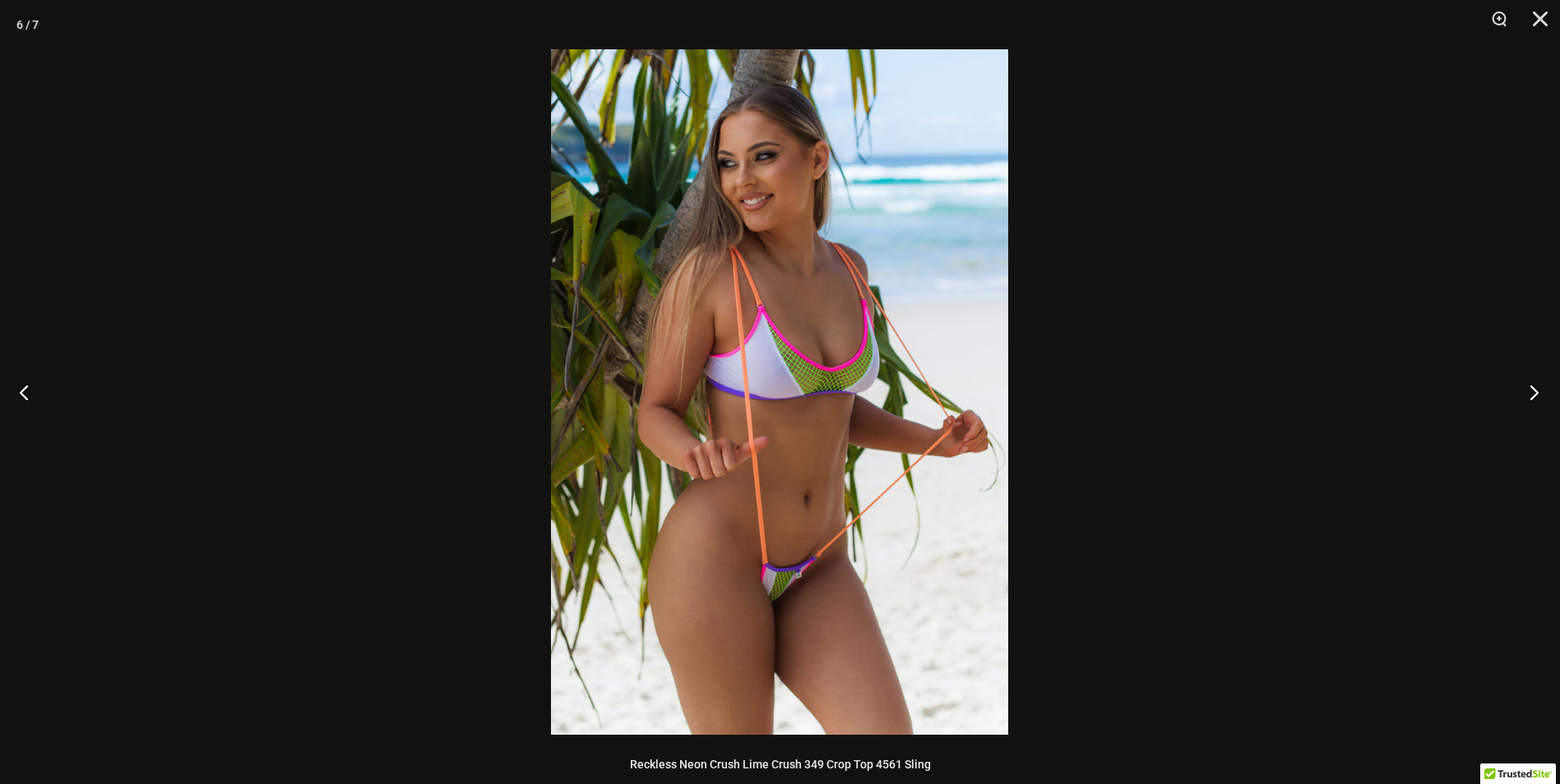
click at [1532, 393] on button "Next" at bounding box center [1529, 392] width 62 height 82
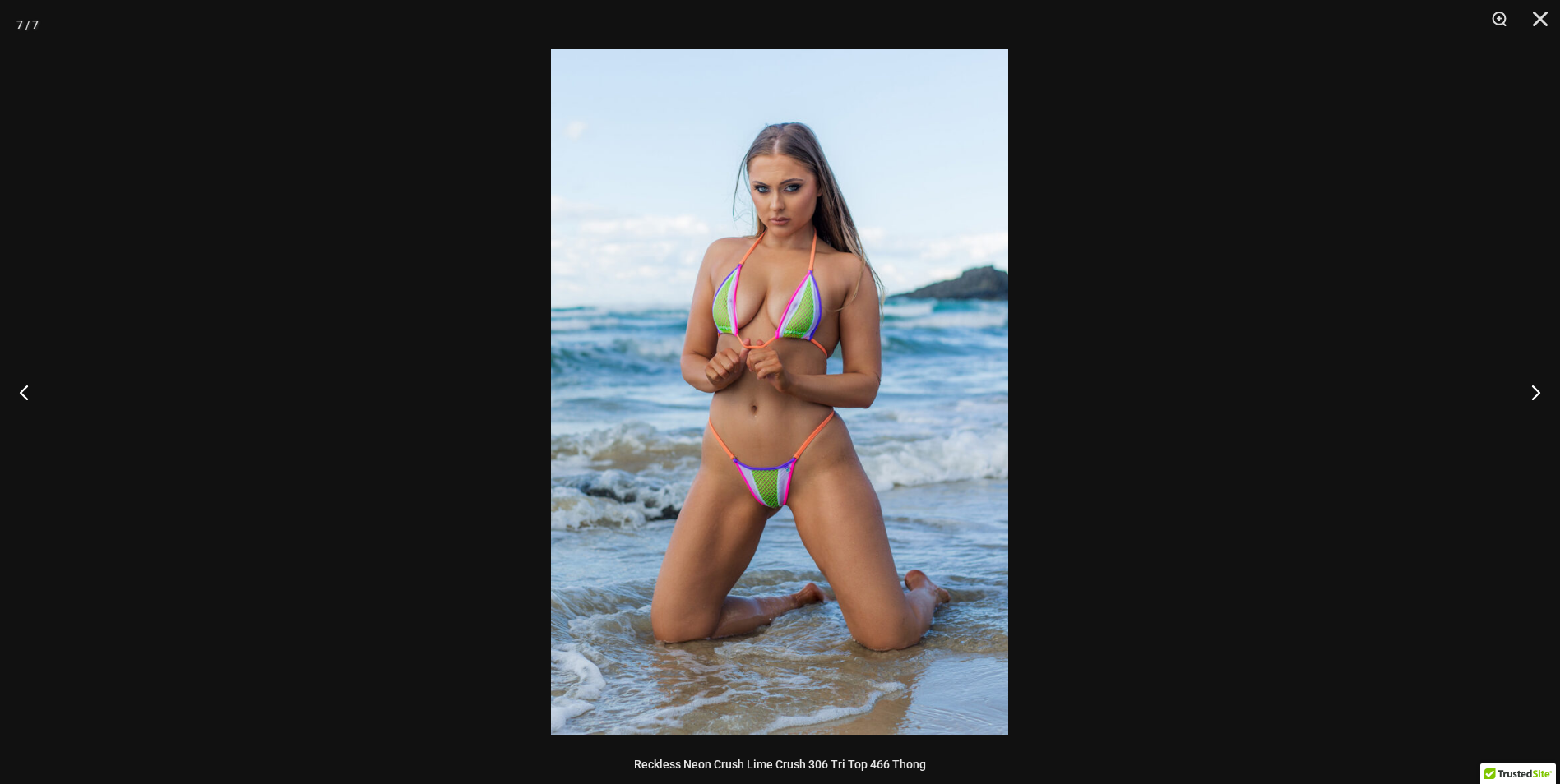
click at [777, 516] on img at bounding box center [780, 392] width 457 height 686
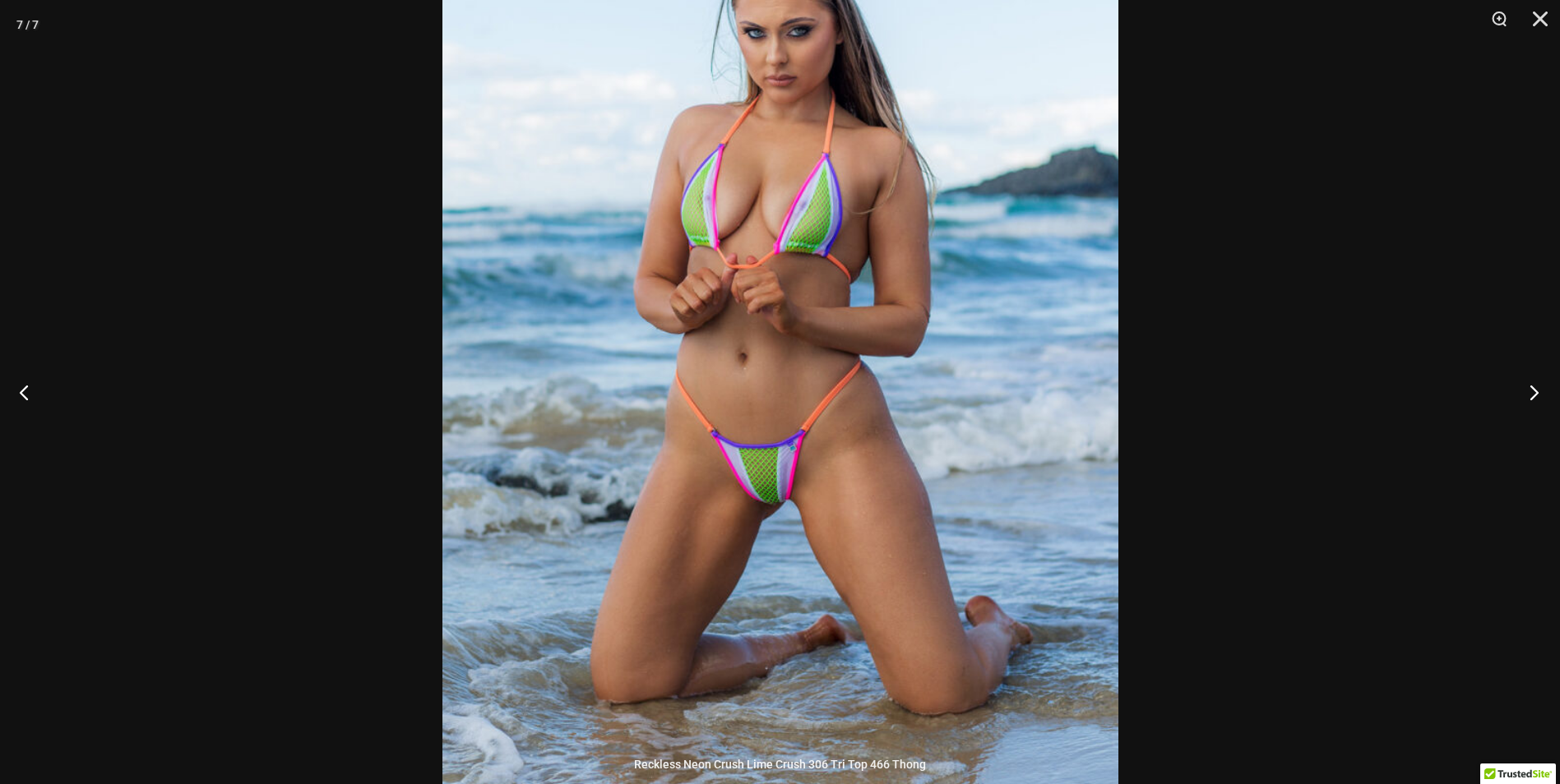
click at [1542, 383] on button "Next" at bounding box center [1529, 392] width 62 height 82
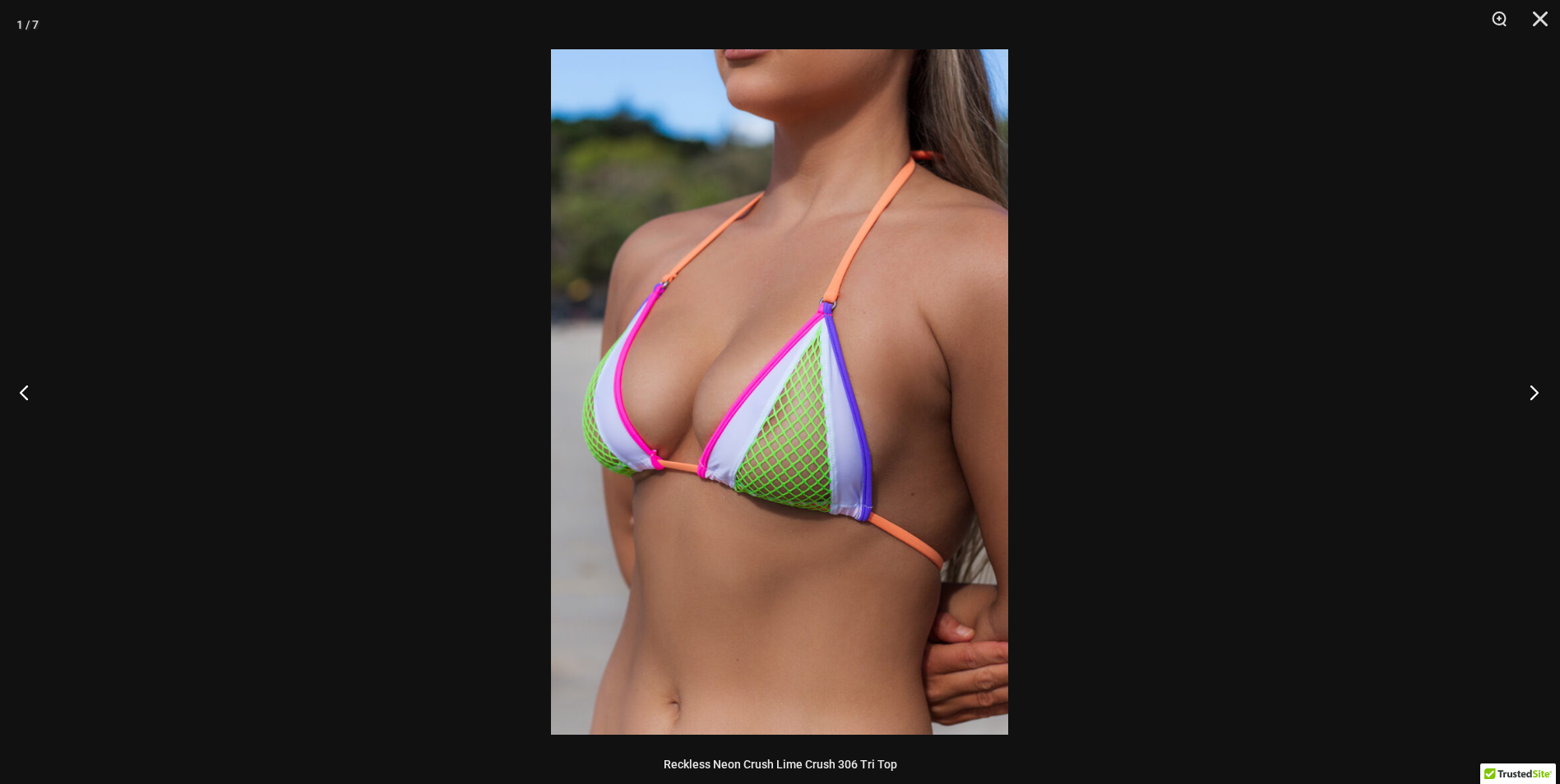
click at [1539, 392] on button "Next" at bounding box center [1529, 392] width 62 height 82
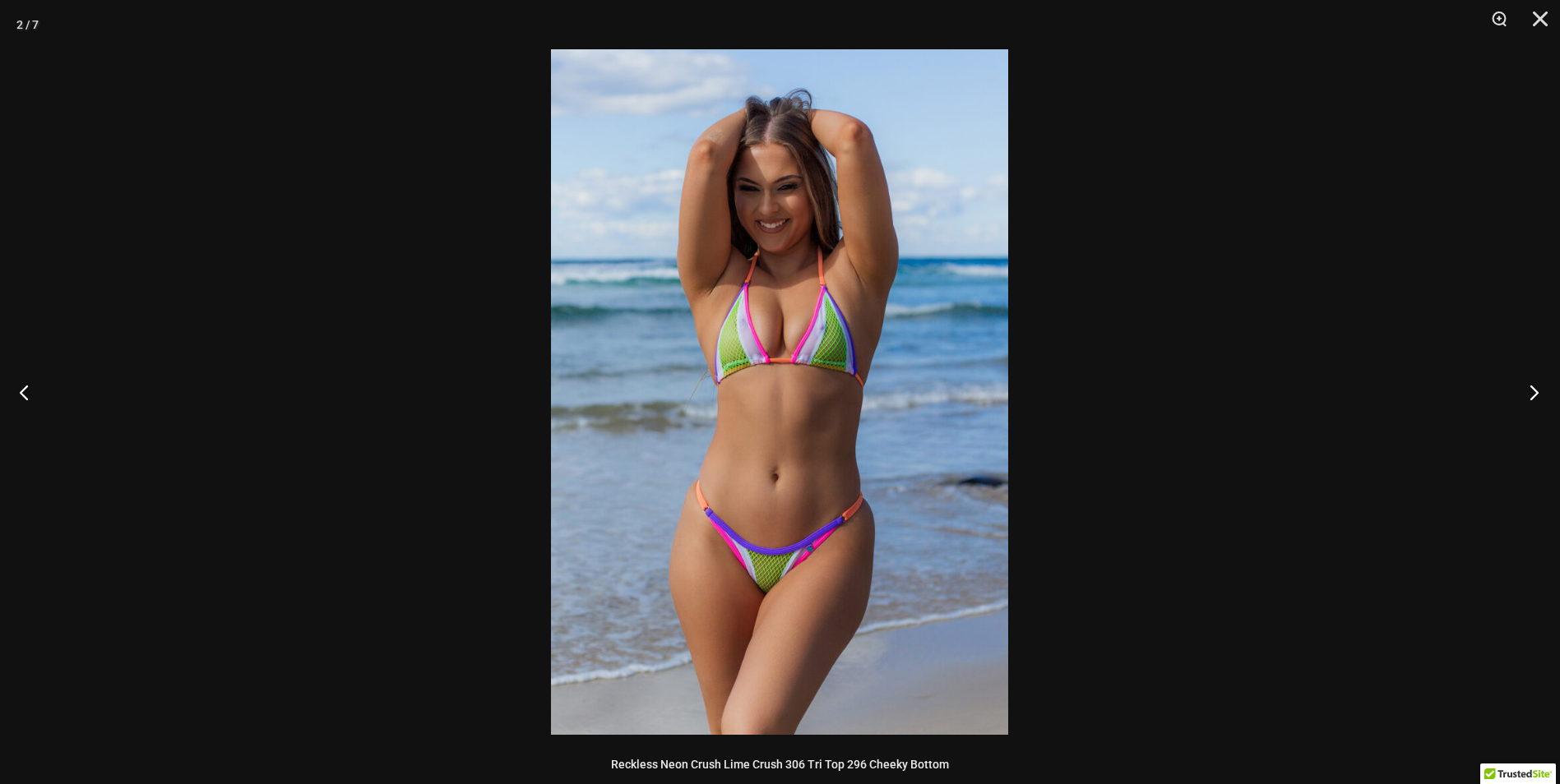
click at [1539, 392] on button "Next" at bounding box center [1529, 392] width 62 height 82
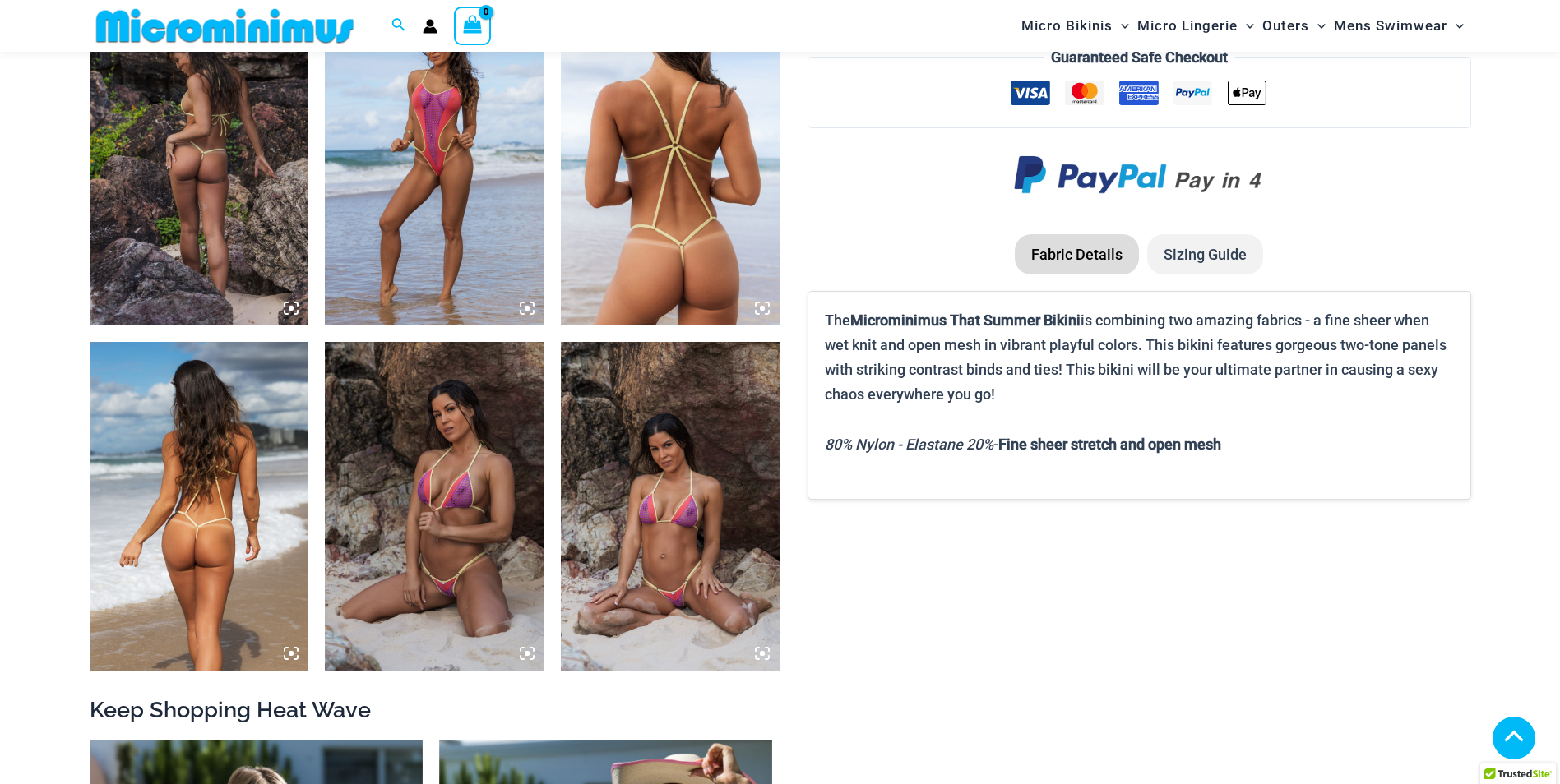
scroll to position [1212, 0]
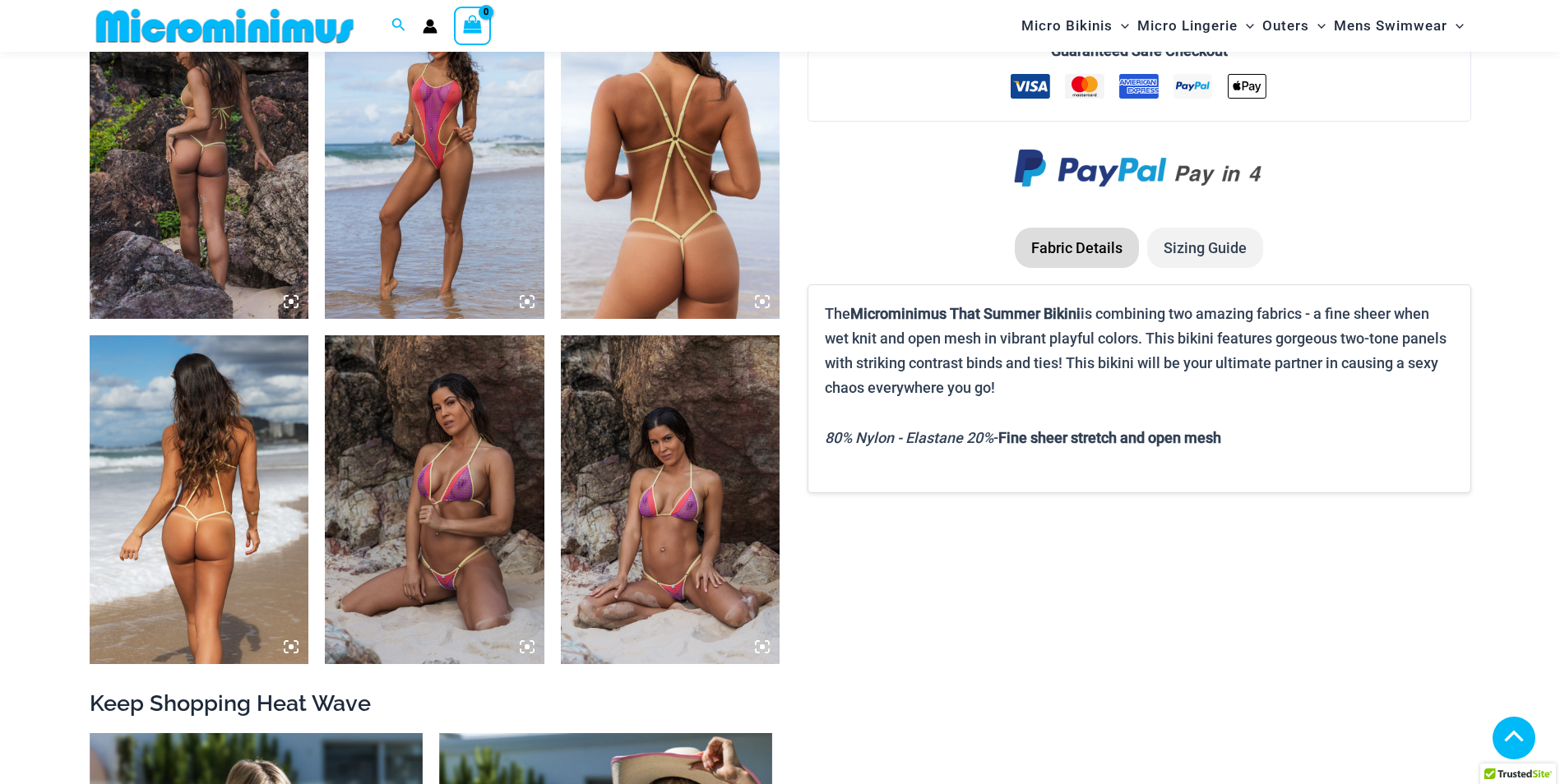
click at [700, 582] on img at bounding box center [671, 499] width 220 height 329
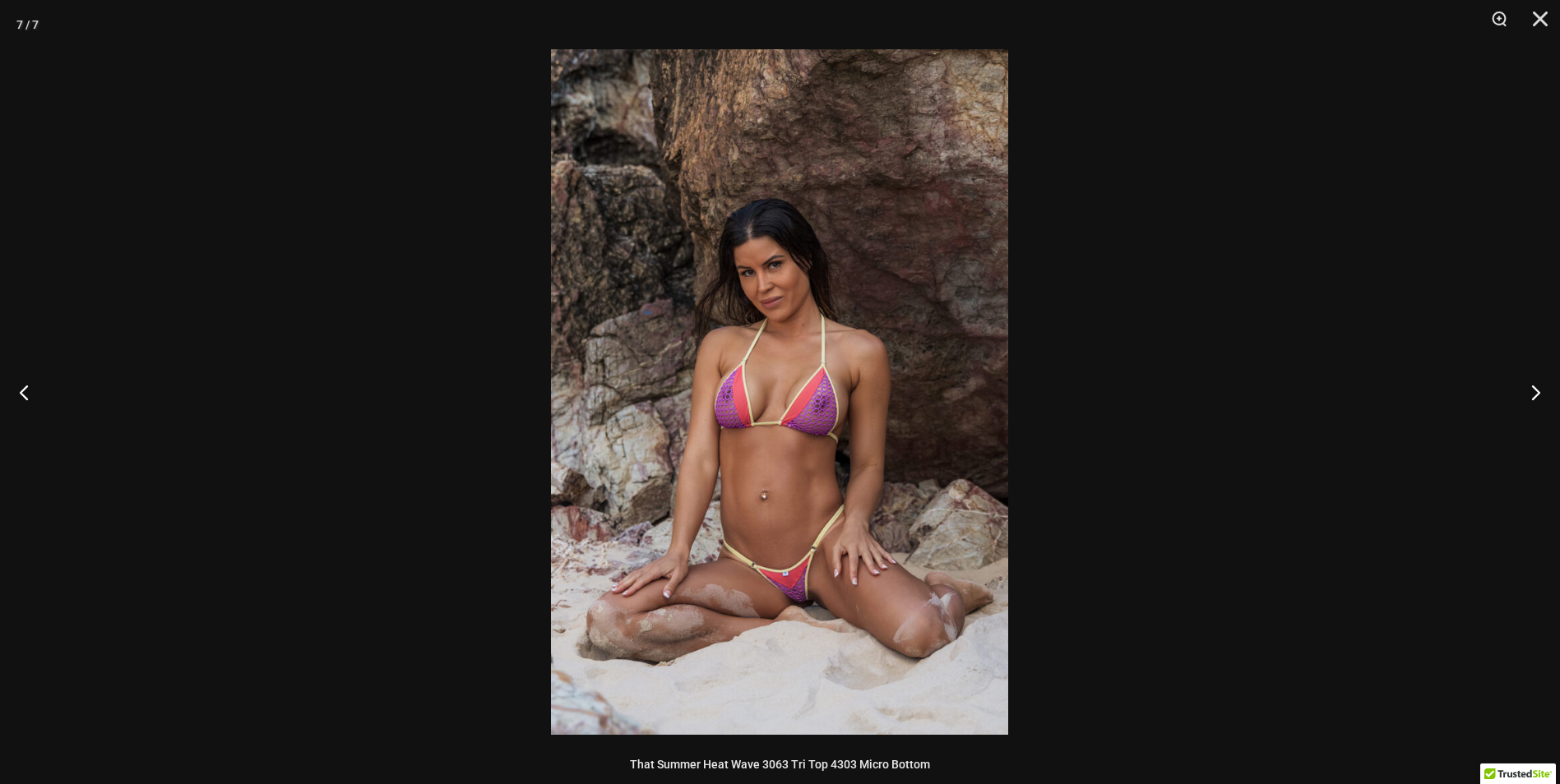
click at [793, 588] on img at bounding box center [780, 392] width 457 height 686
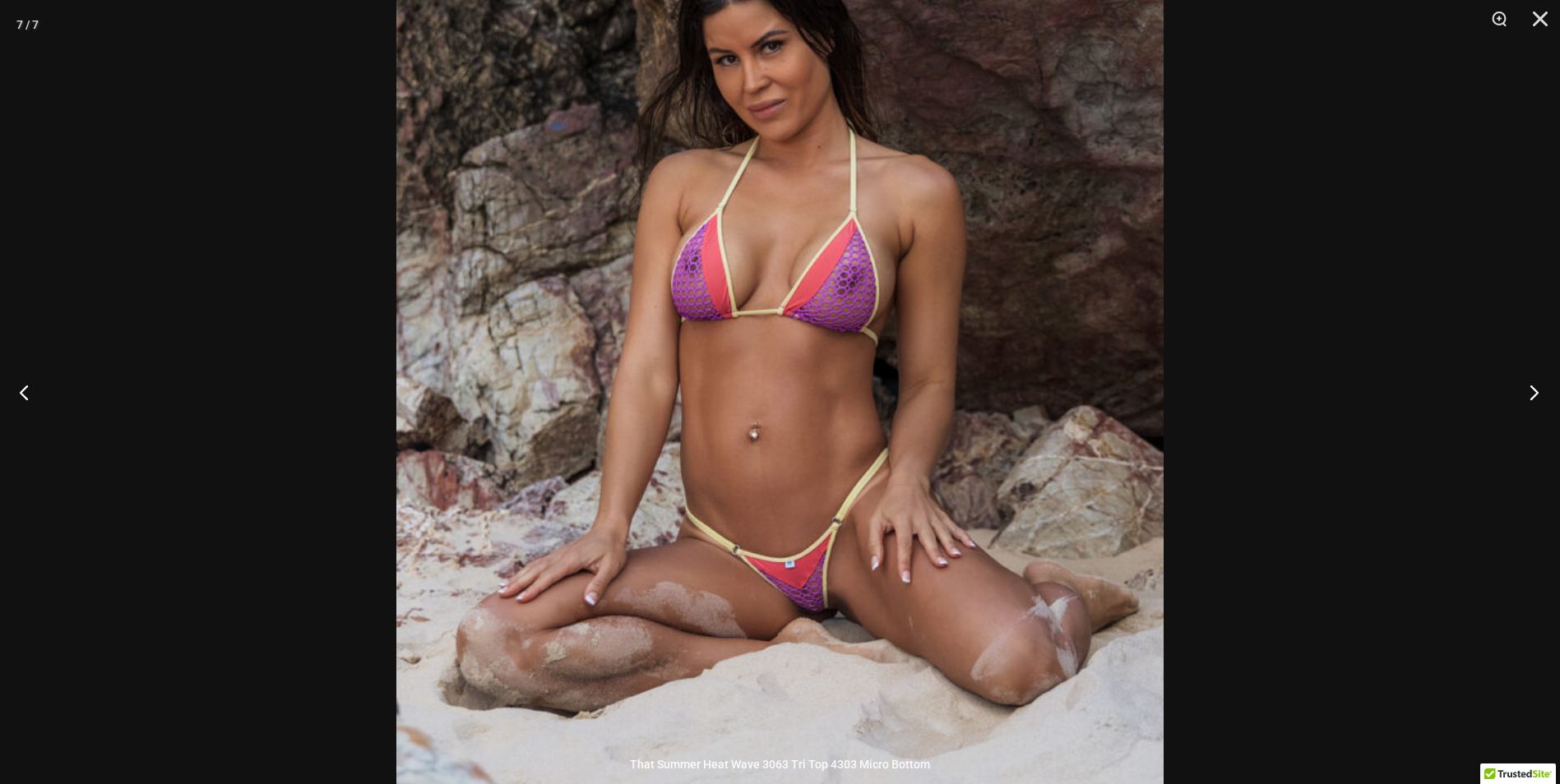
click at [1532, 393] on button "Next" at bounding box center [1529, 392] width 62 height 82
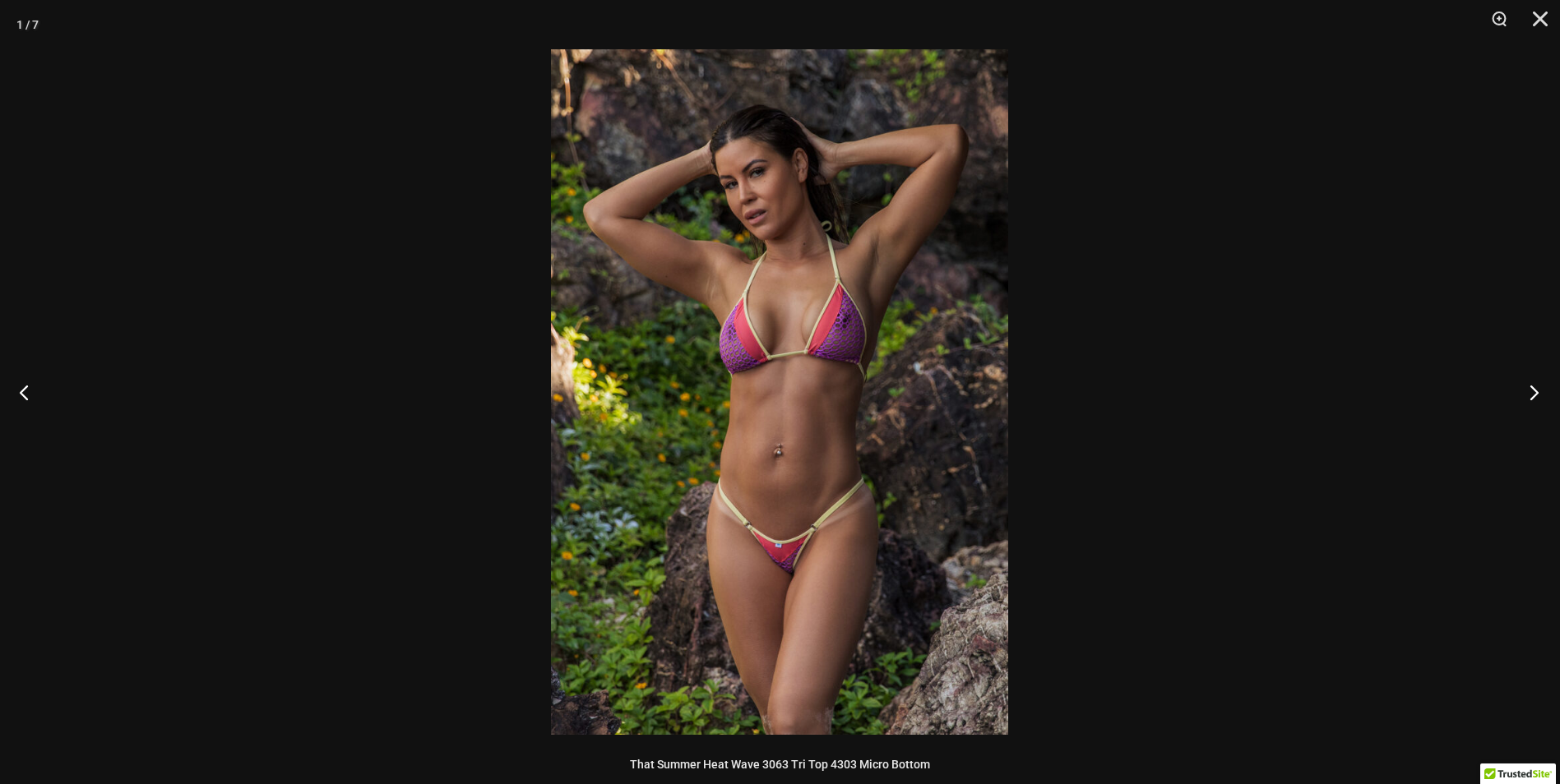
click at [1532, 393] on button "Next" at bounding box center [1529, 392] width 62 height 82
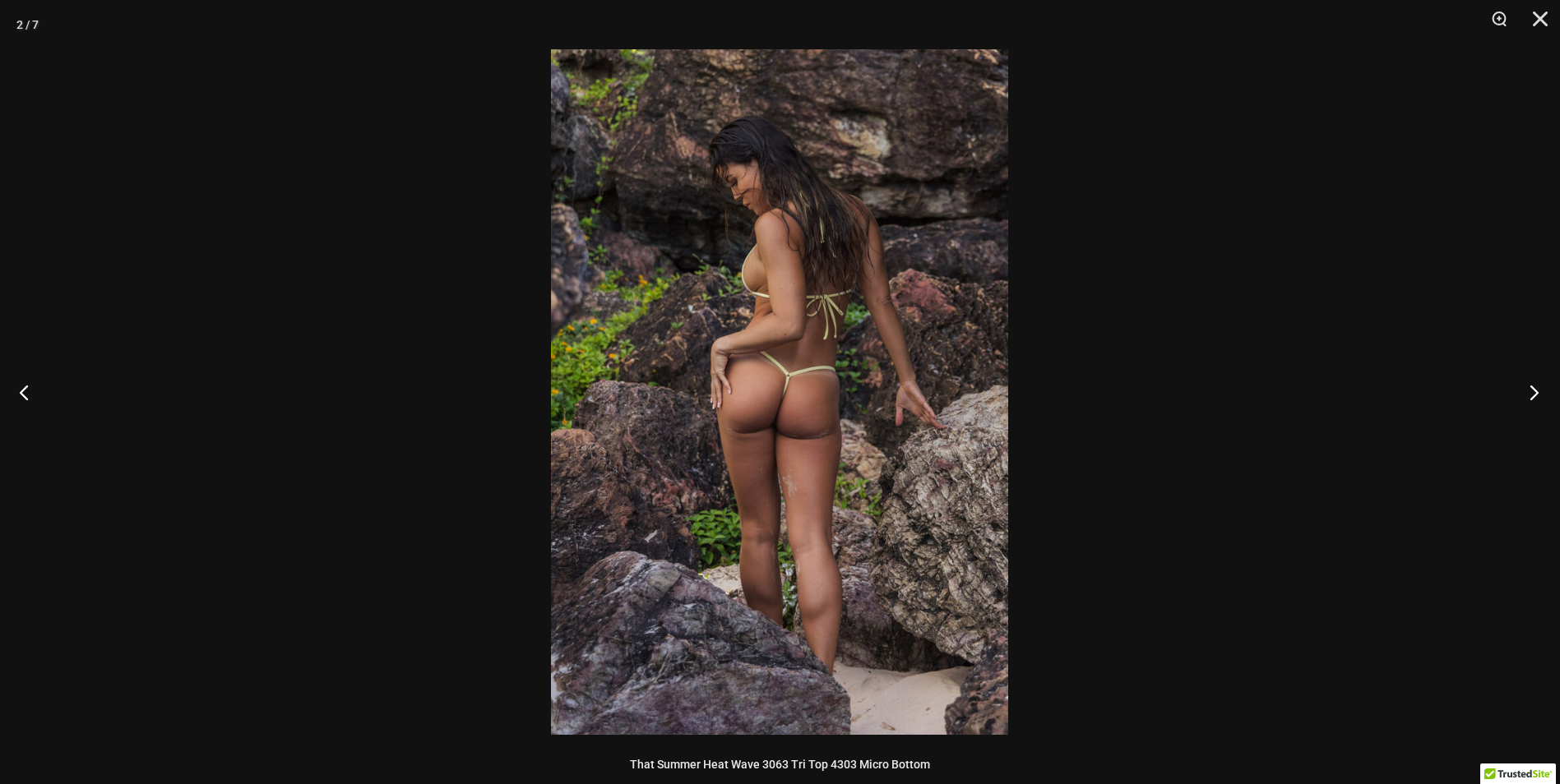
click at [1532, 393] on button "Next" at bounding box center [1529, 392] width 62 height 82
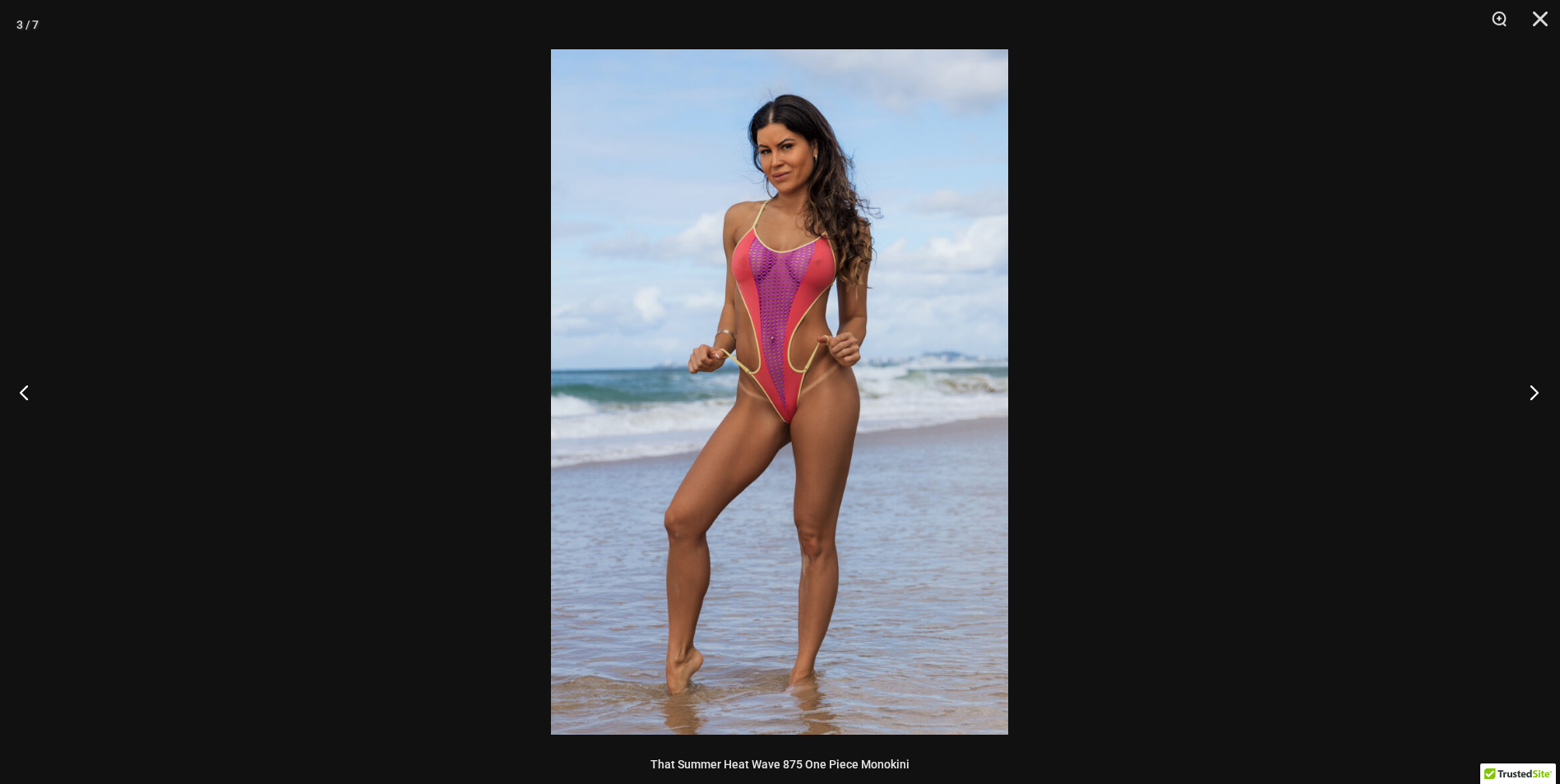
click at [1532, 393] on button "Next" at bounding box center [1529, 392] width 62 height 82
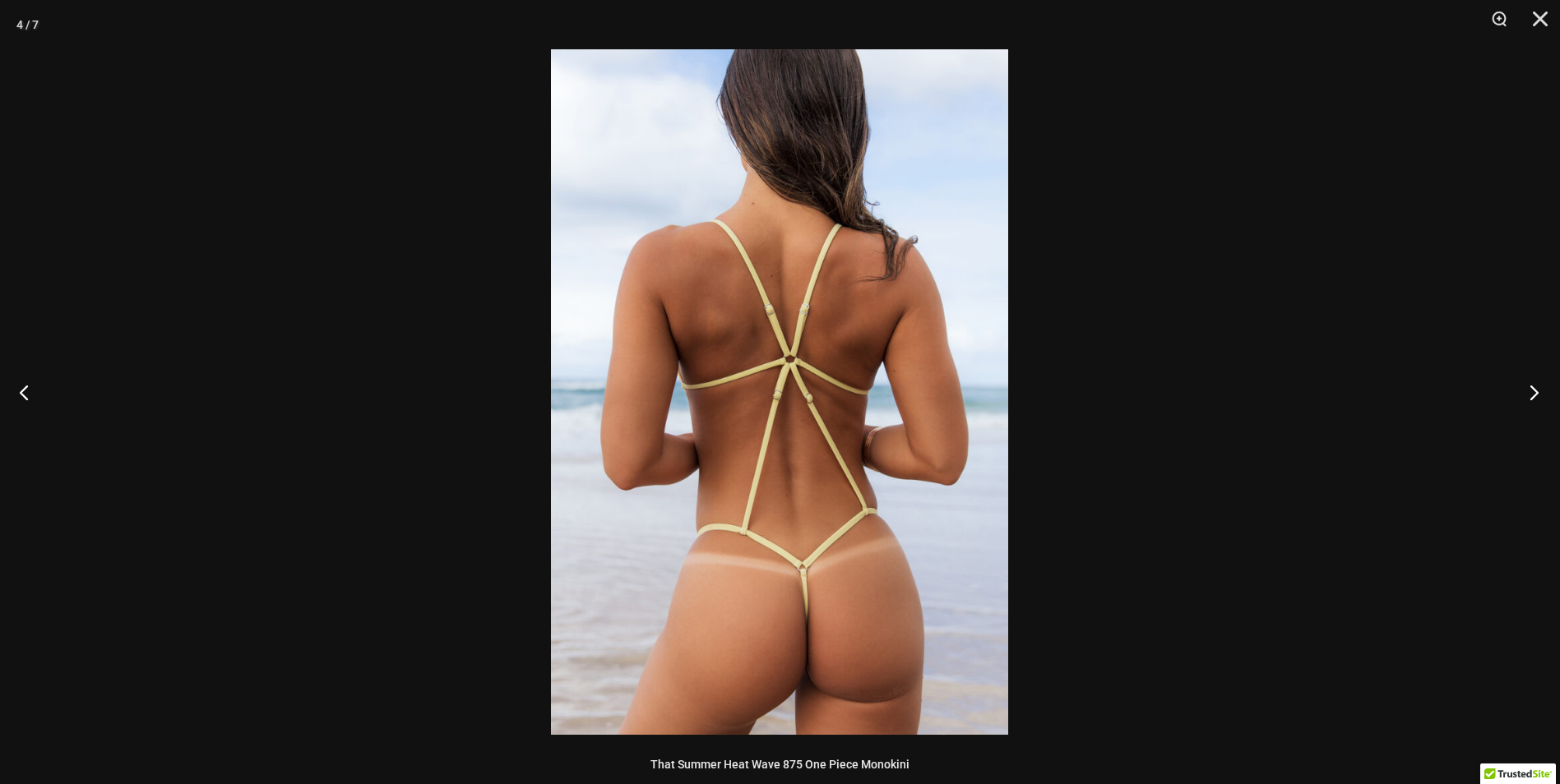
click at [1532, 393] on button "Next" at bounding box center [1529, 392] width 62 height 82
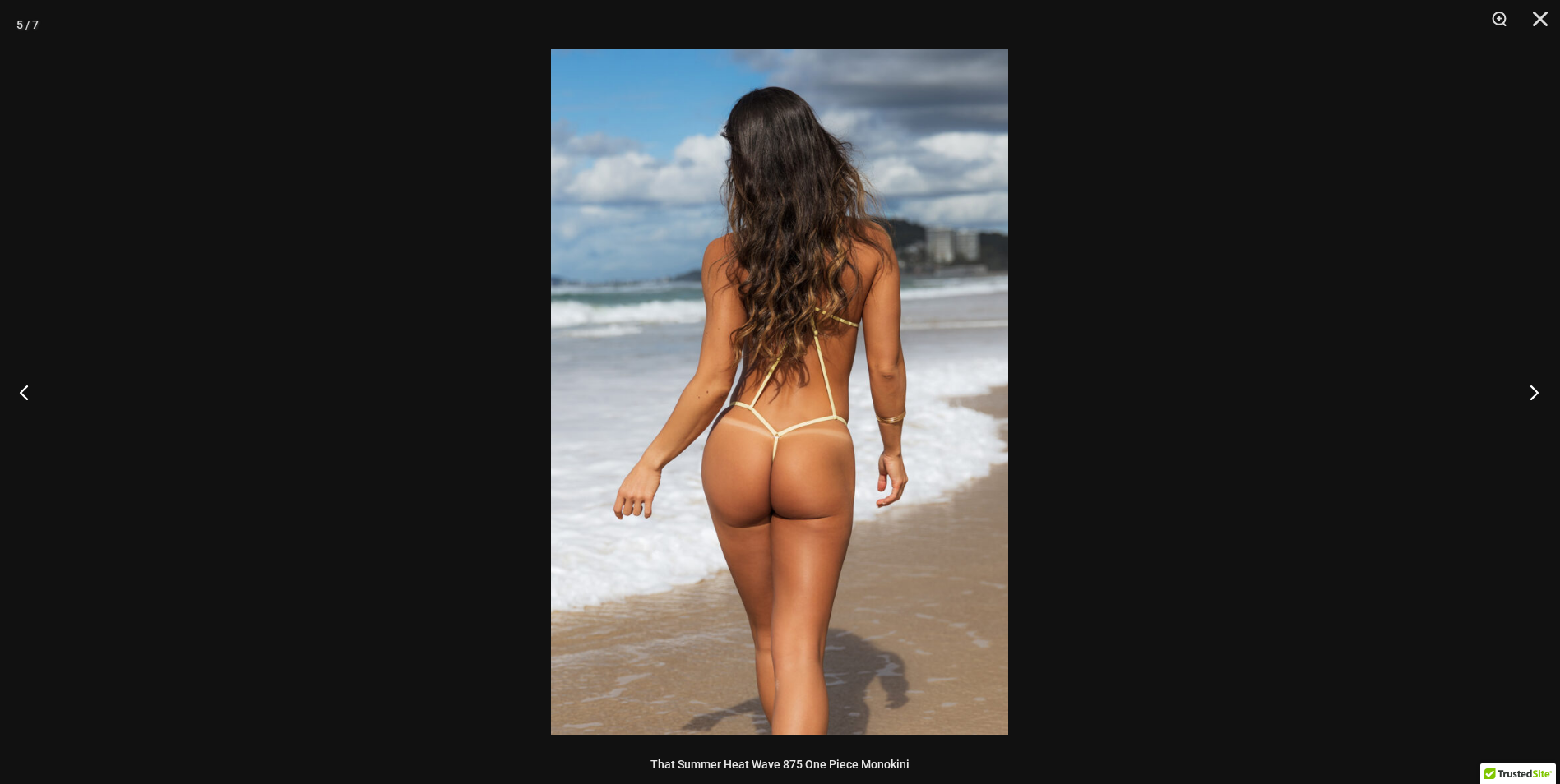
click at [1532, 393] on button "Next" at bounding box center [1529, 392] width 62 height 82
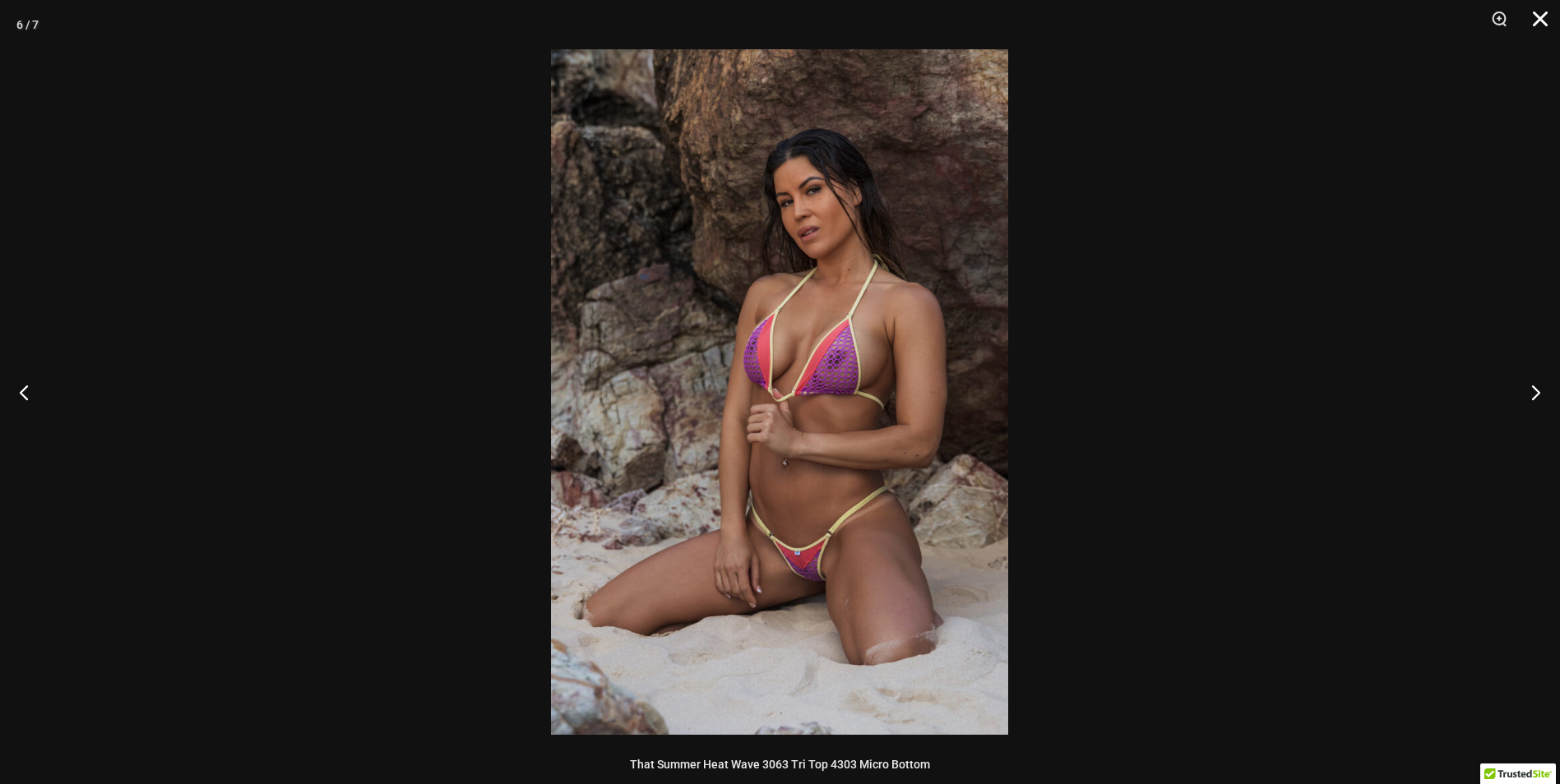
click at [1534, 24] on button "Close" at bounding box center [1534, 24] width 41 height 49
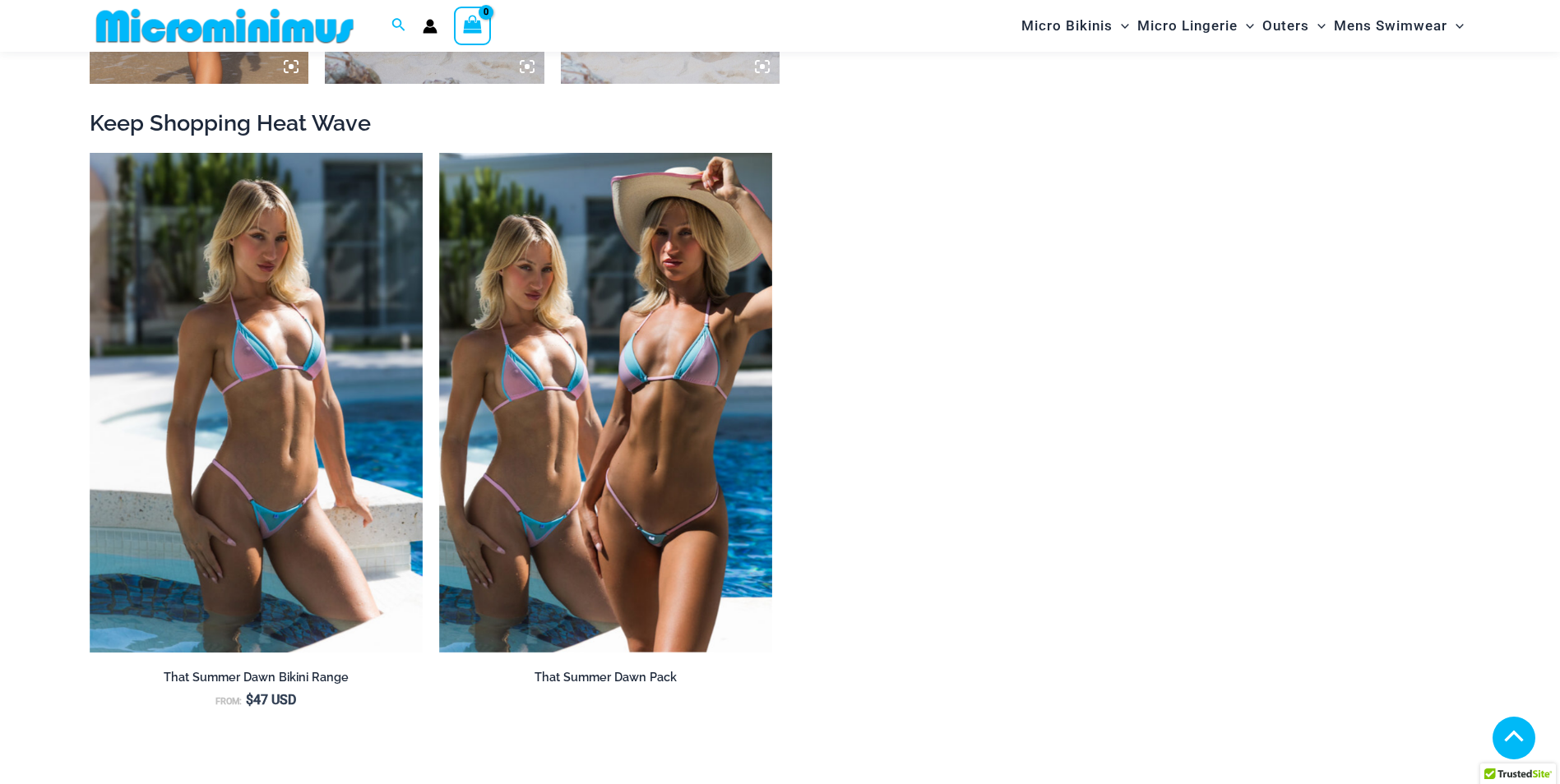
scroll to position [1797, 0]
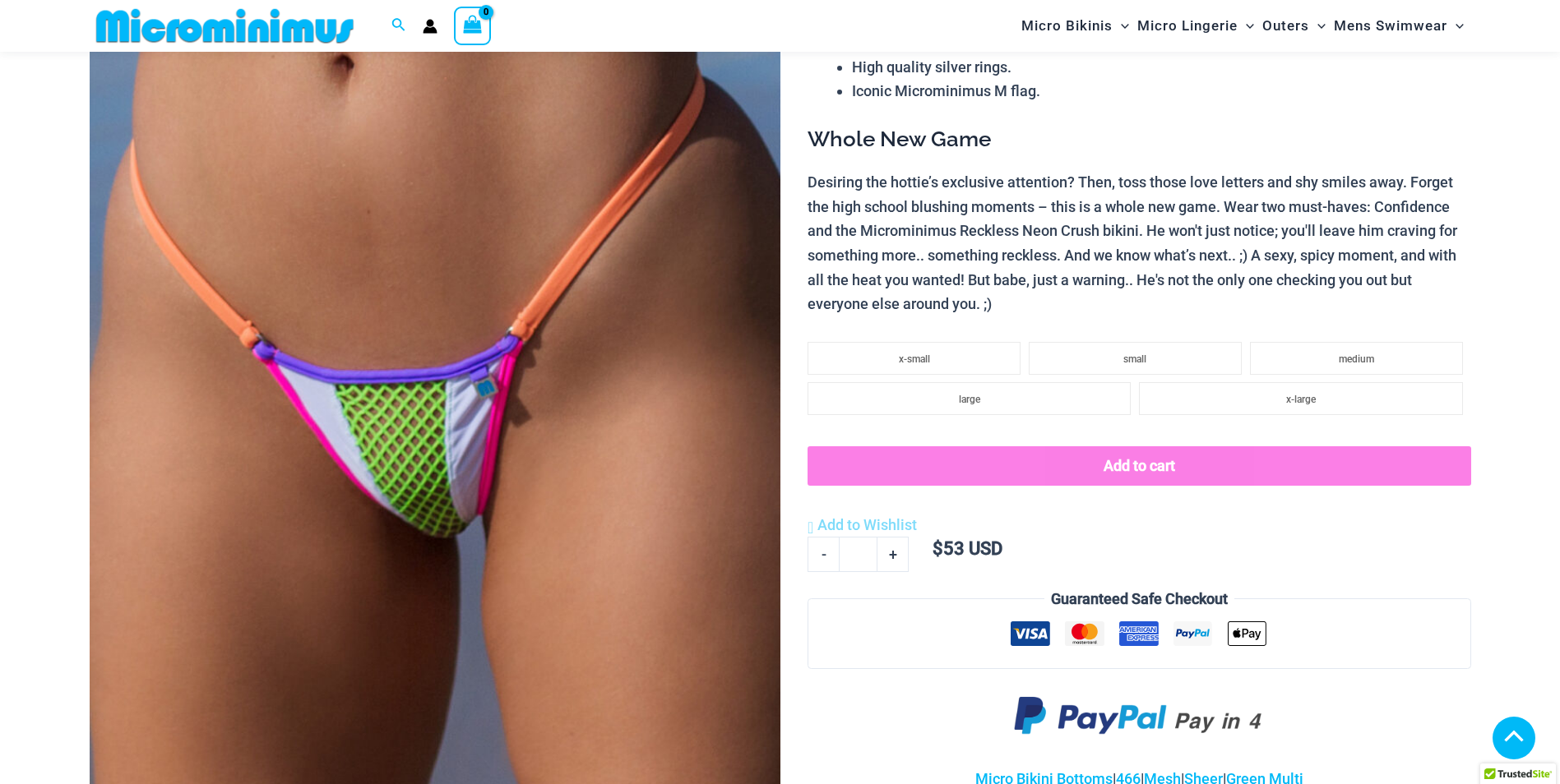
scroll to position [281, 0]
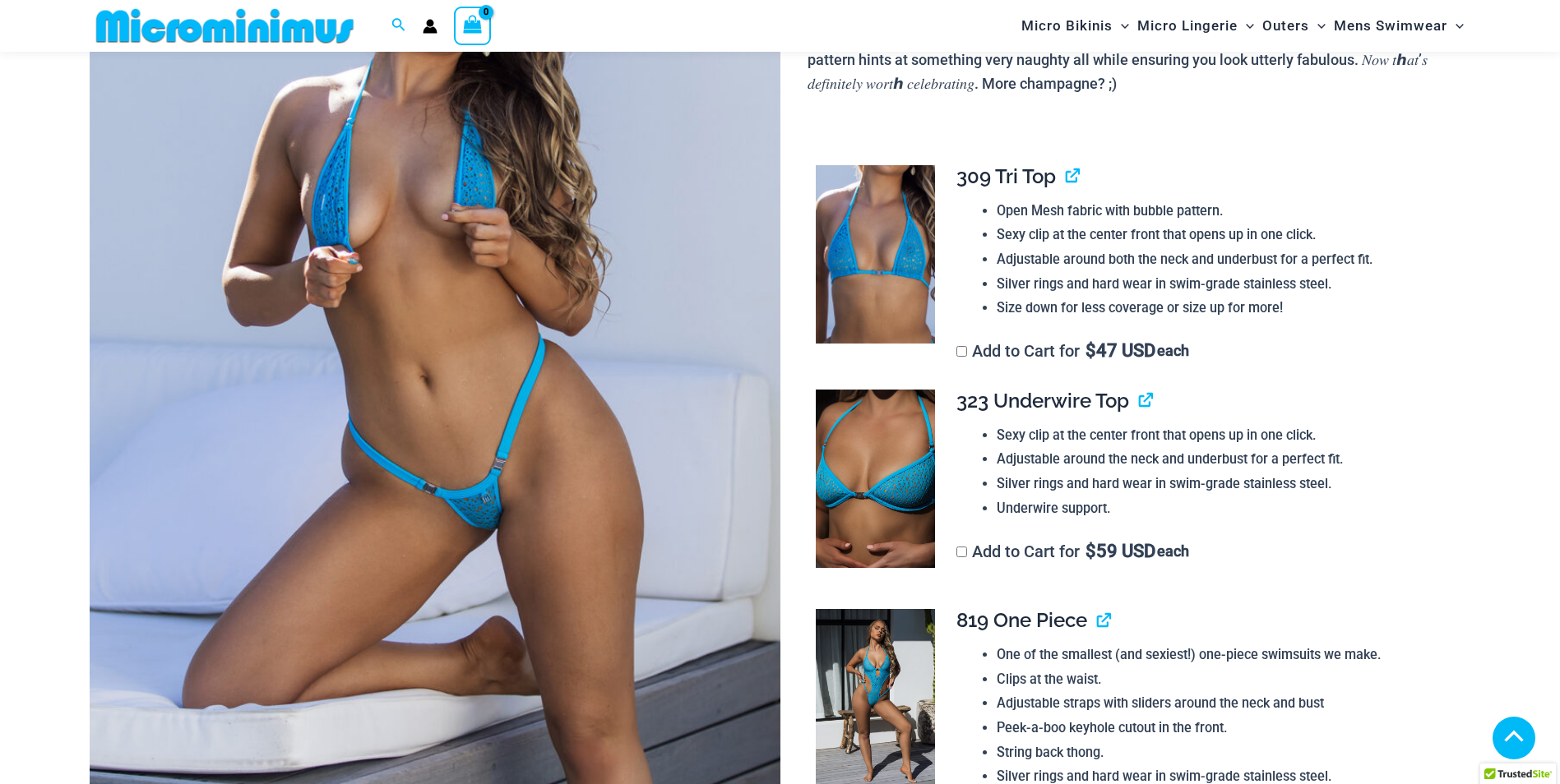
scroll to position [304, 0]
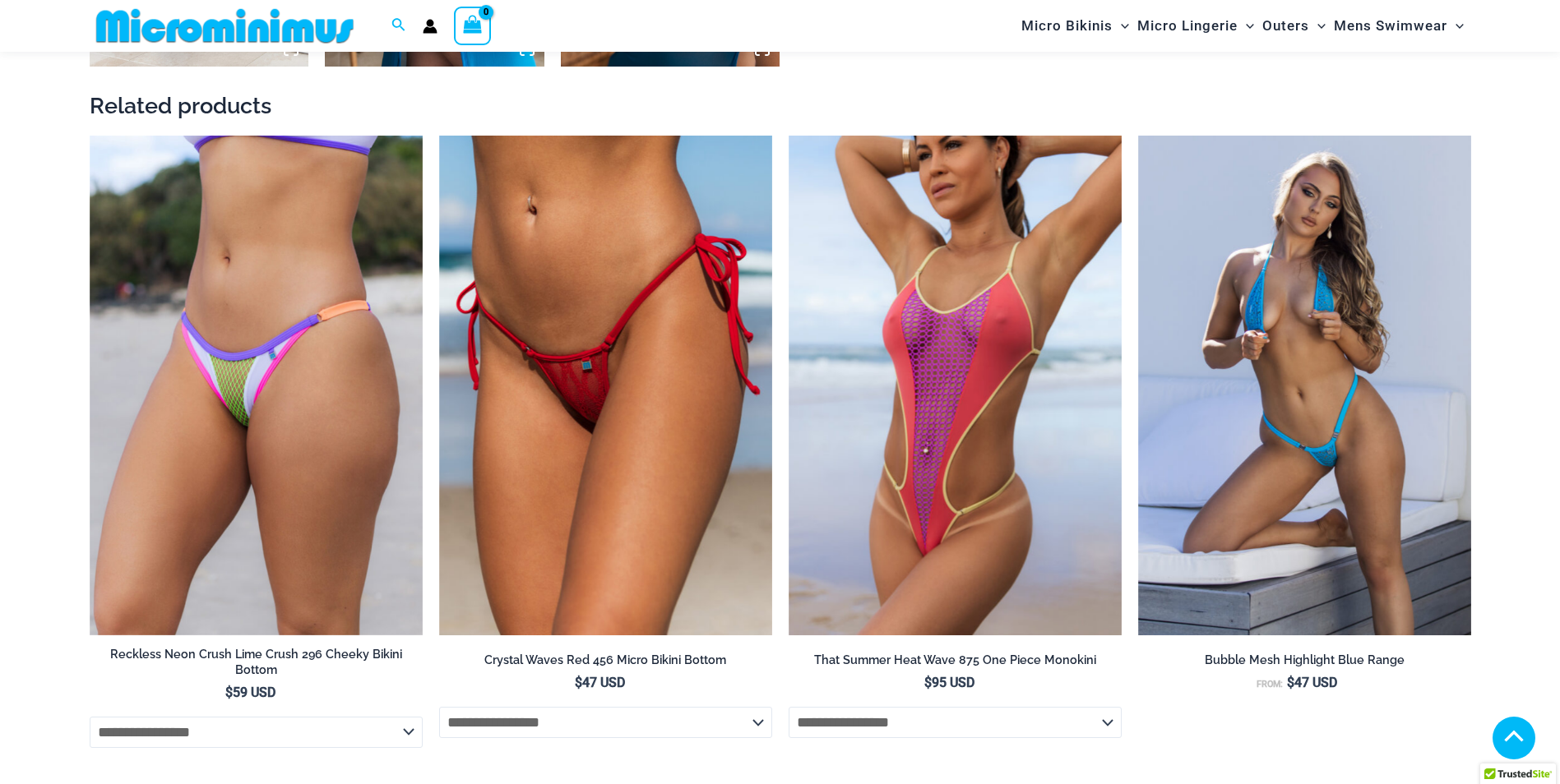
scroll to position [1809, 0]
